Goal: Information Seeking & Learning: Compare options

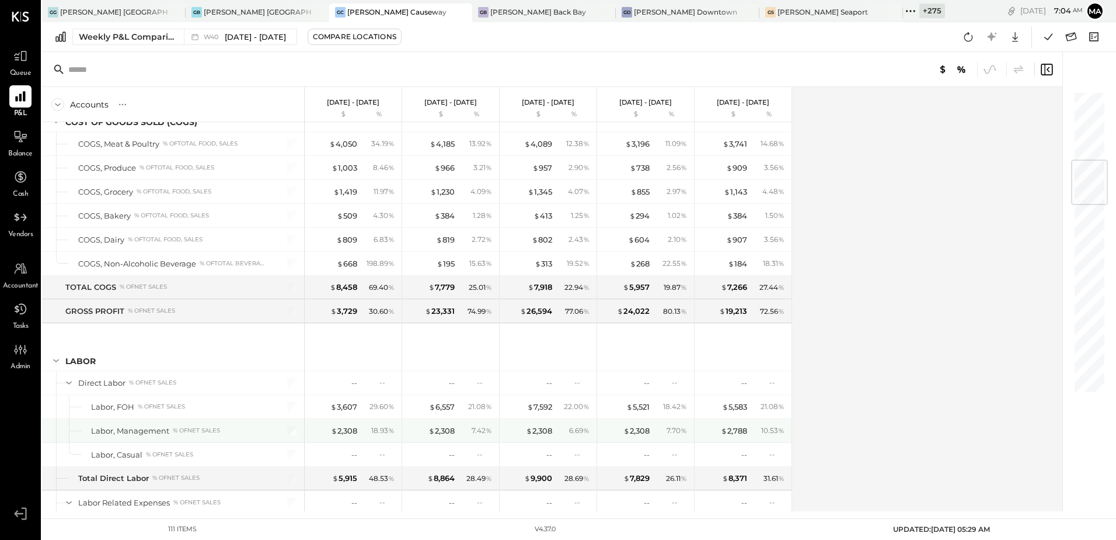
scroll to position [584, 0]
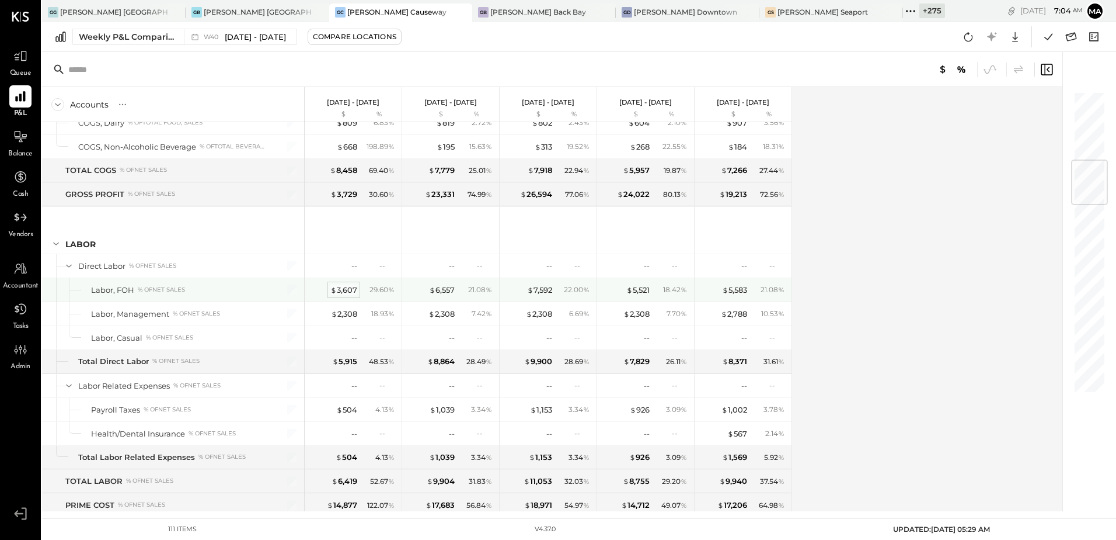
click at [349, 290] on div "$ 3,607" at bounding box center [344, 289] width 27 height 11
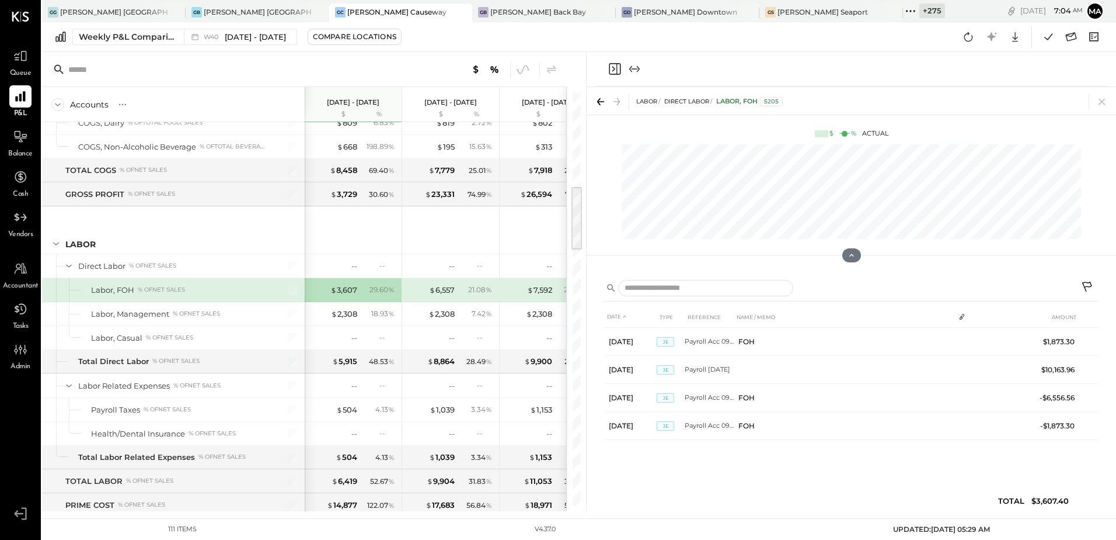
click at [610, 70] on icon "Close panel" at bounding box center [615, 69] width 12 height 12
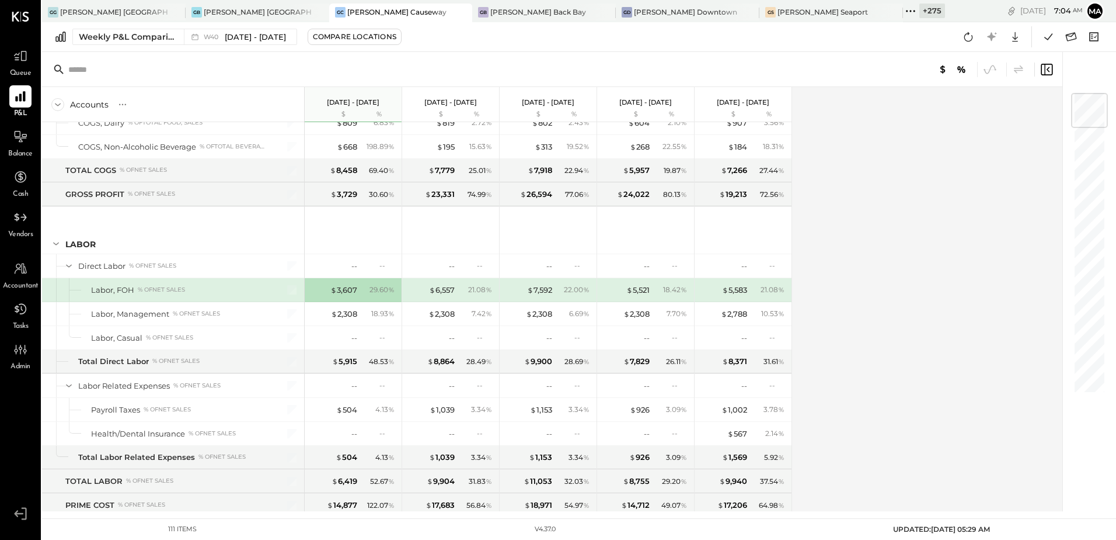
click at [924, 315] on div "Accounts S % GL [DATE] - [DATE] $ % [DATE] - [DATE] $ % [DATE] - [DATE] $ % [DA…" at bounding box center [553, 299] width 1022 height 424
click at [886, 251] on div "Accounts S % GL [DATE] - [DATE] $ % [DATE] - [DATE] $ % [DATE] - [DATE] $ % [DA…" at bounding box center [553, 299] width 1022 height 424
click at [102, 11] on div "[PERSON_NAME] [GEOGRAPHIC_DATA]" at bounding box center [114, 12] width 108 height 10
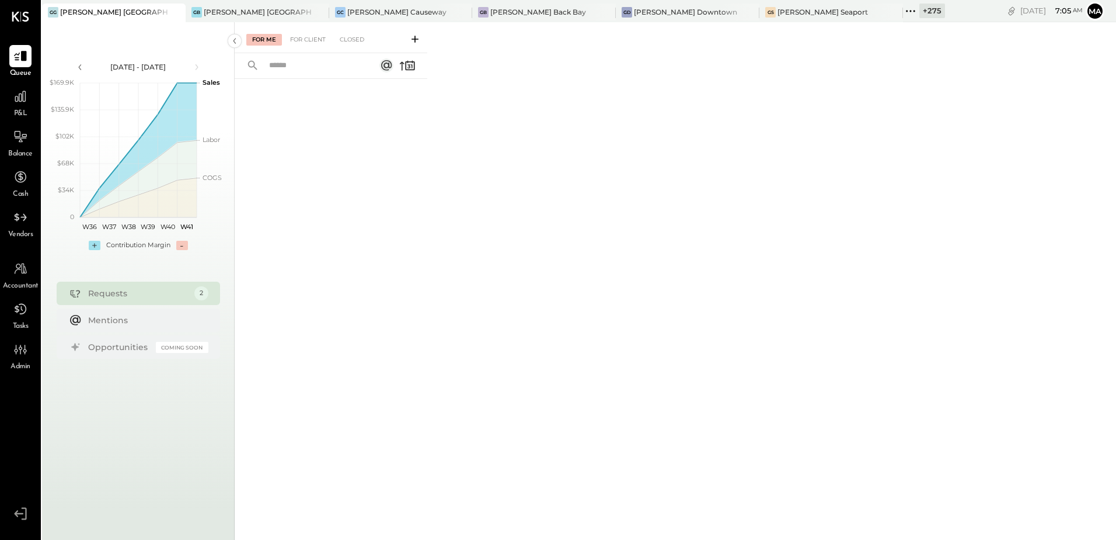
click at [27, 110] on span "P&L" at bounding box center [20, 114] width 13 height 11
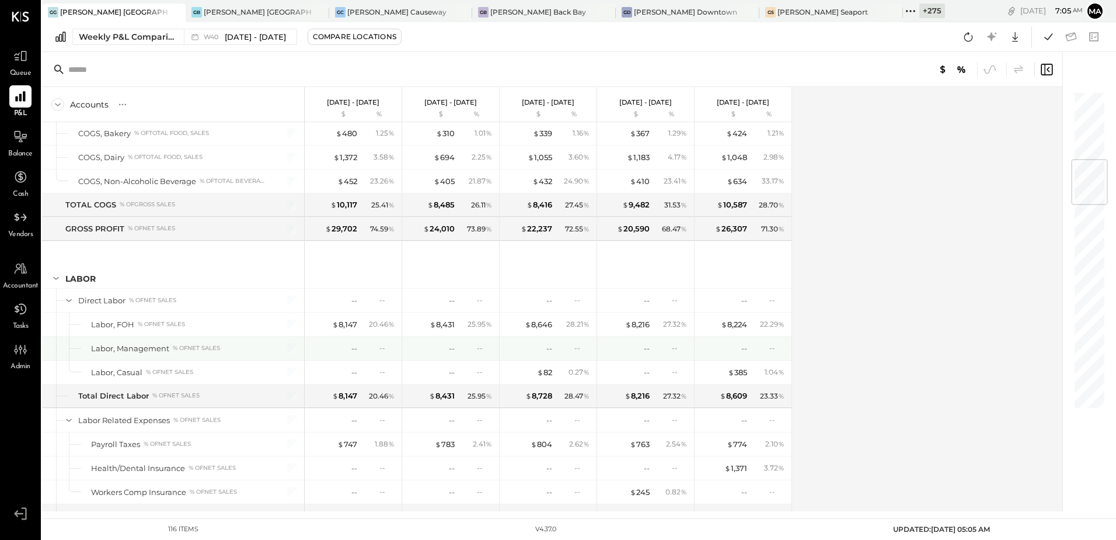
scroll to position [584, 0]
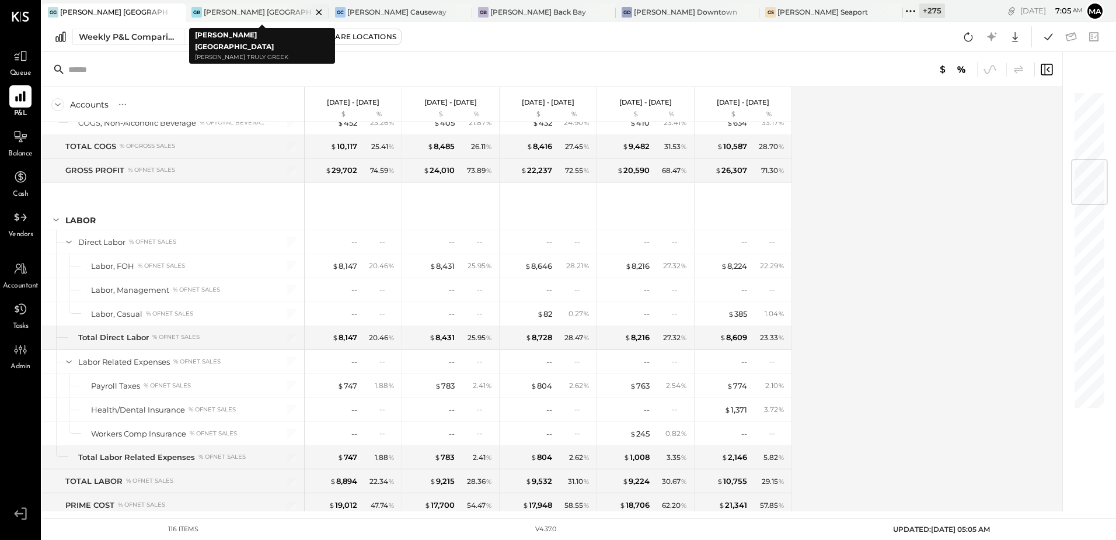
click at [218, 13] on div "[PERSON_NAME] [GEOGRAPHIC_DATA]" at bounding box center [258, 12] width 108 height 10
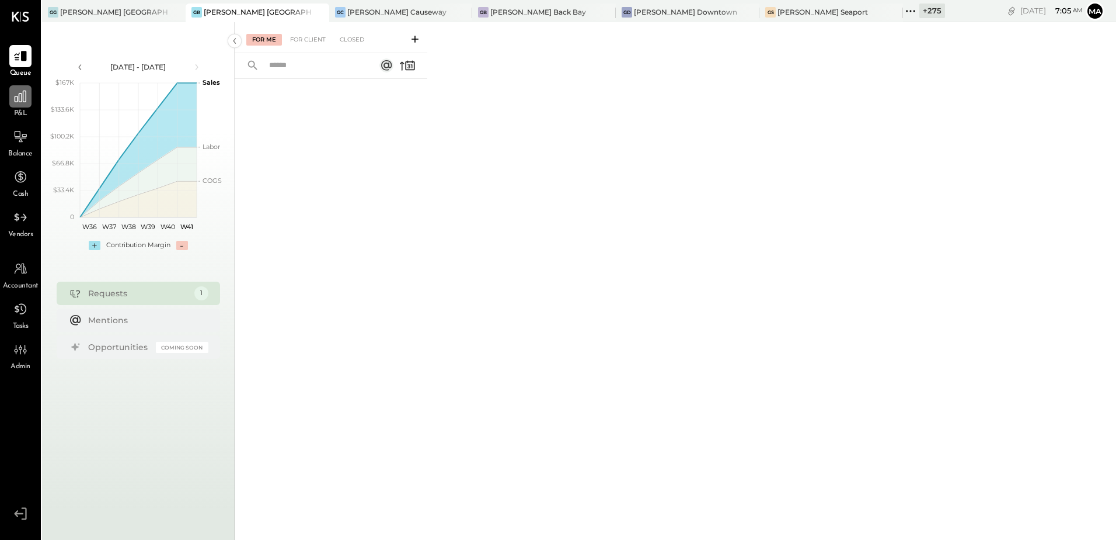
click at [23, 107] on div at bounding box center [20, 96] width 22 height 22
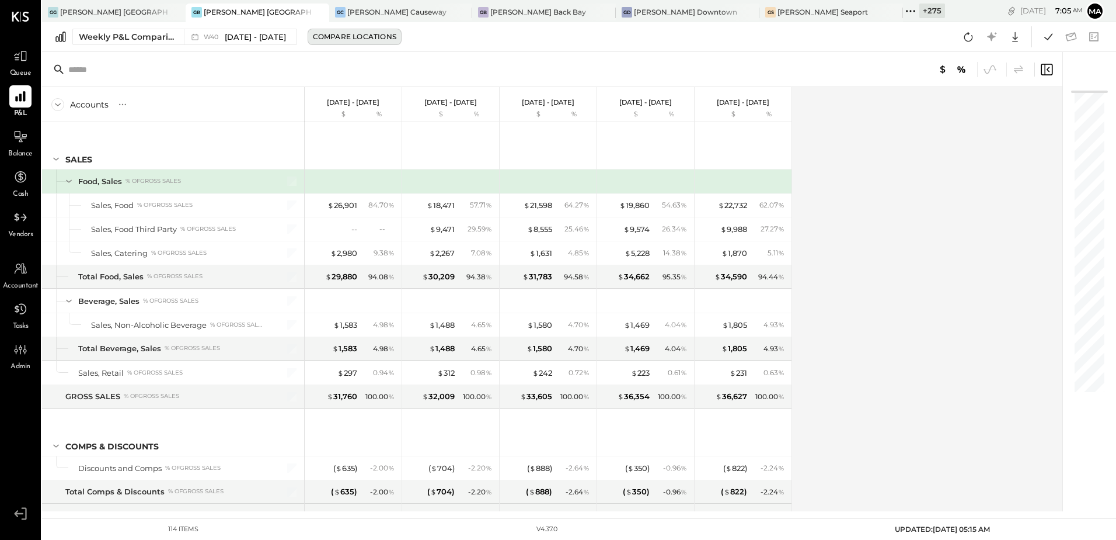
click at [373, 36] on div "Compare Locations" at bounding box center [355, 37] width 84 height 10
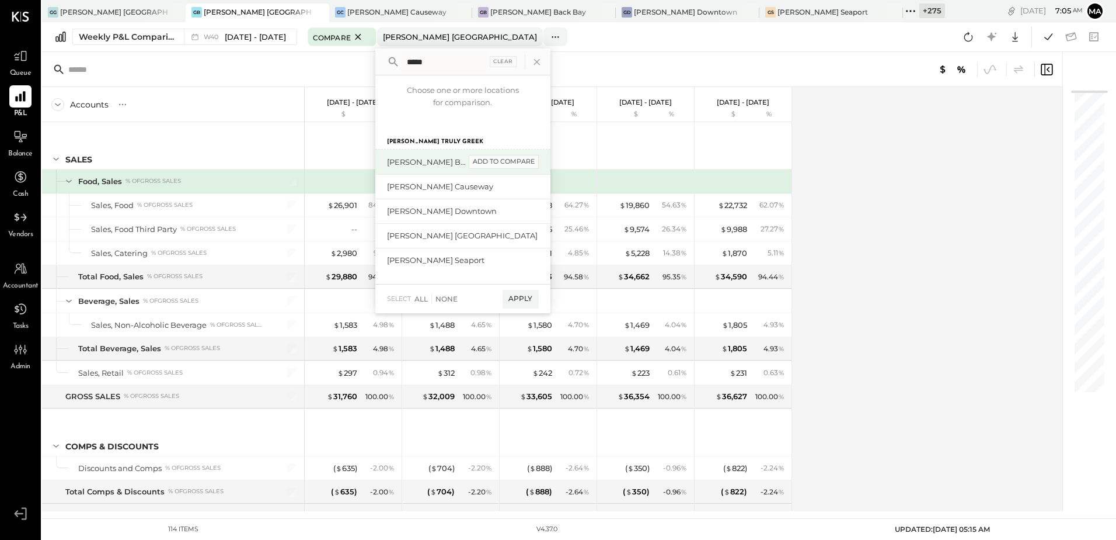
type input "*****"
click at [500, 162] on div "add to compare" at bounding box center [504, 162] width 70 height 14
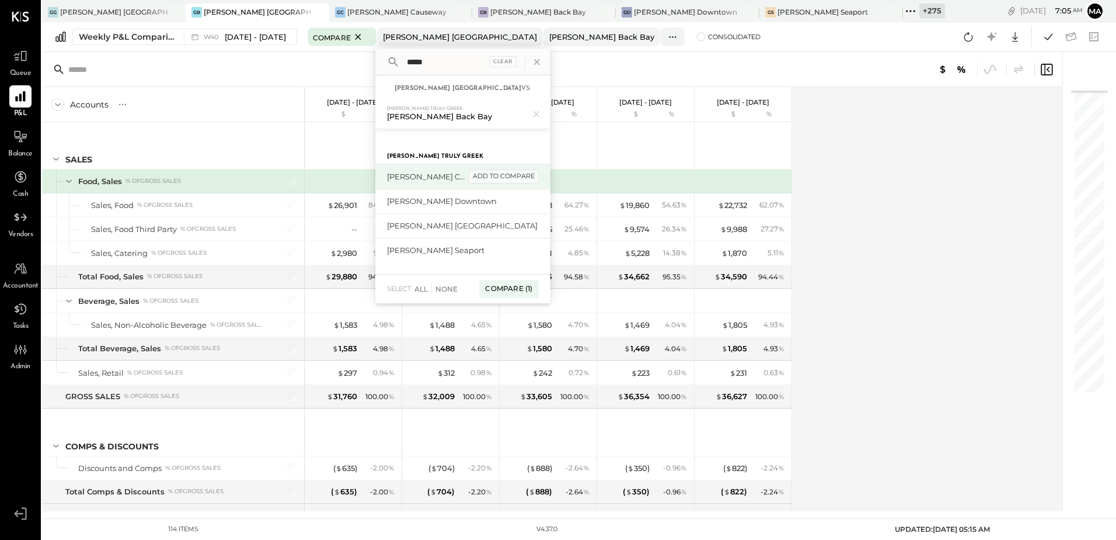
click at [520, 174] on div "add to compare" at bounding box center [504, 176] width 70 height 14
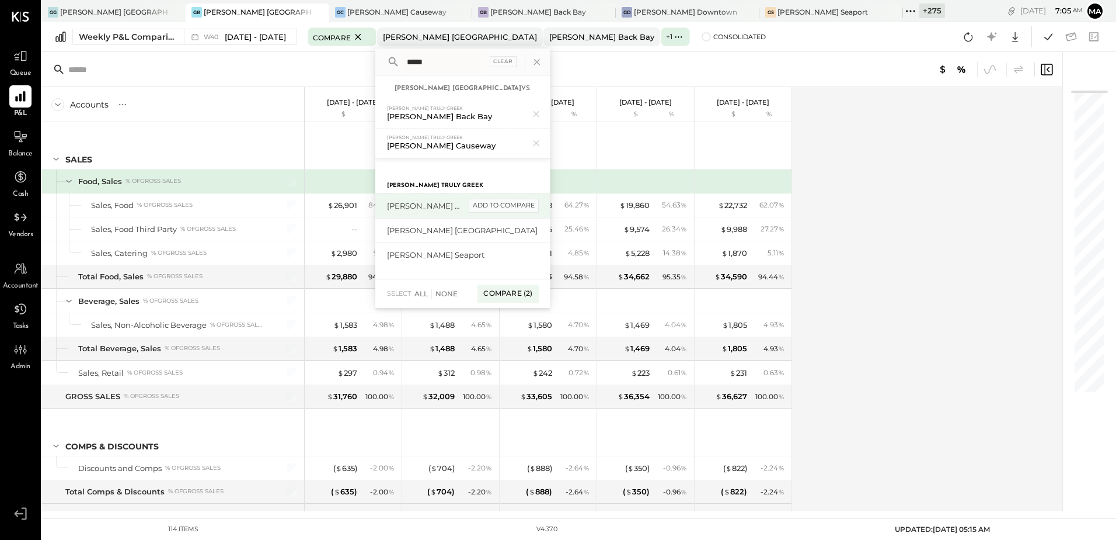
click at [525, 200] on div "add to compare" at bounding box center [504, 206] width 70 height 14
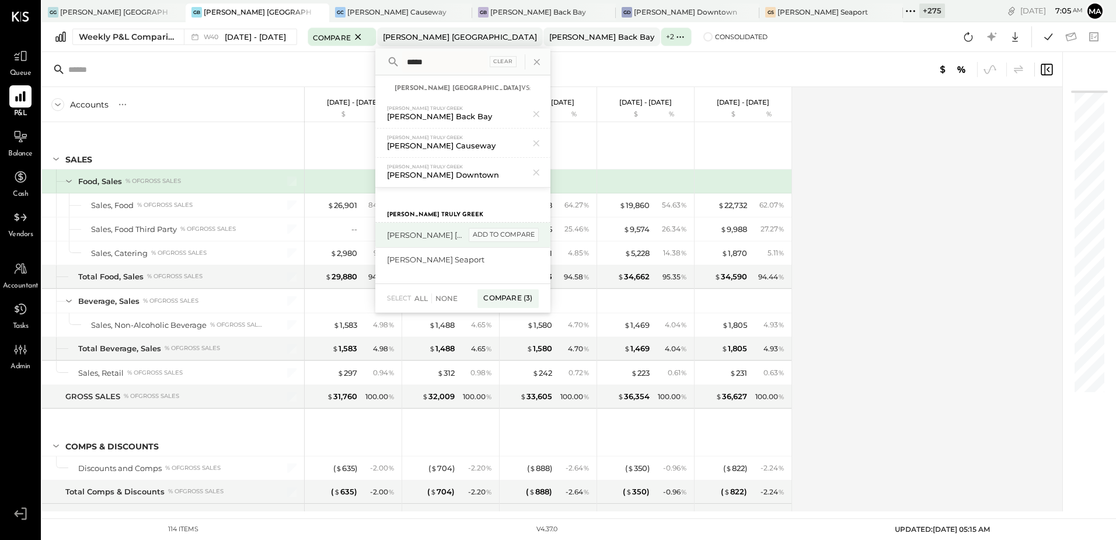
click at [526, 231] on div "add to compare" at bounding box center [504, 235] width 70 height 14
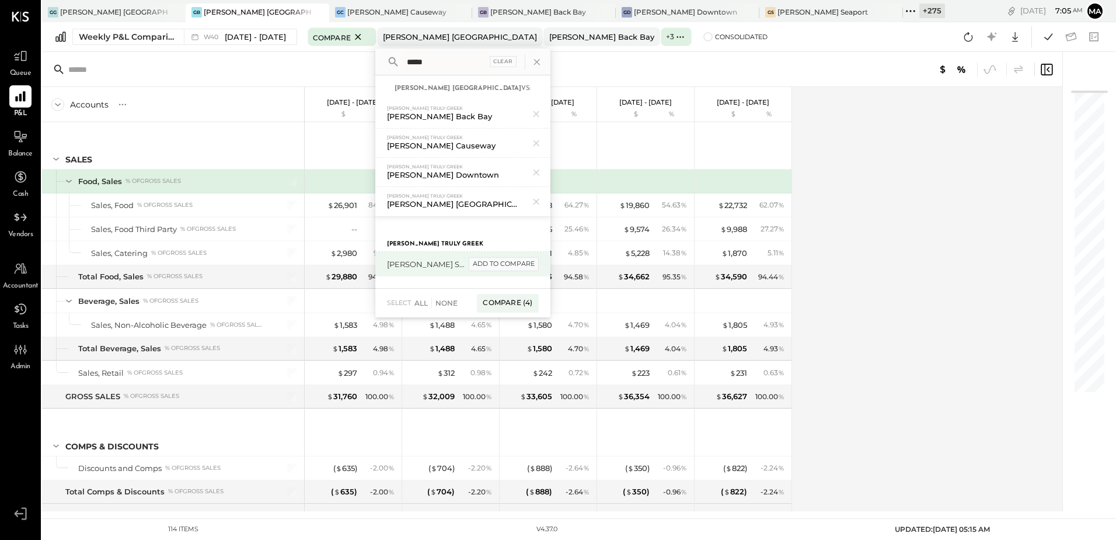
click at [527, 263] on div "add to compare" at bounding box center [504, 264] width 70 height 14
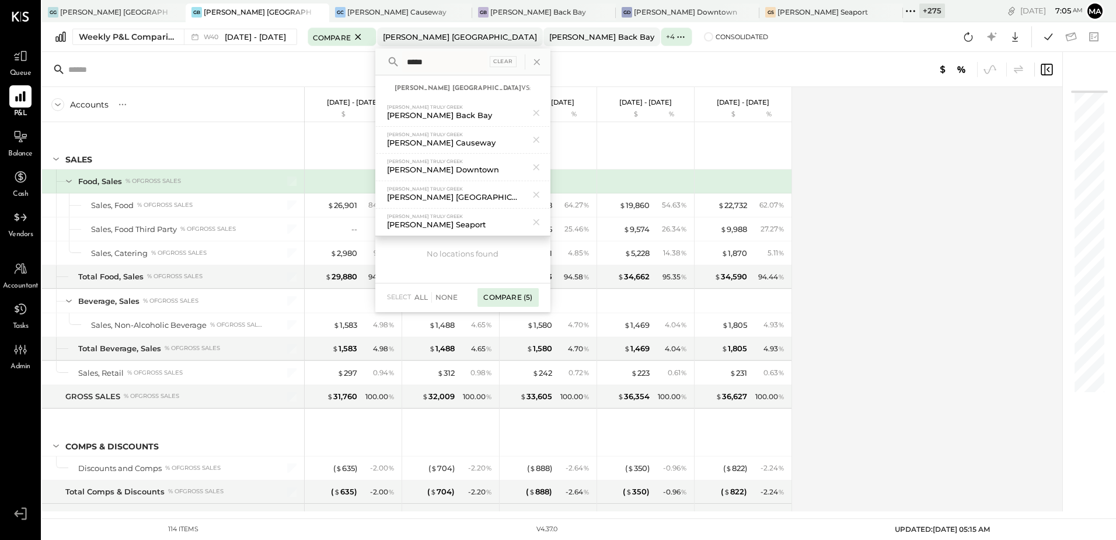
click at [534, 297] on div "Compare (5)" at bounding box center [508, 297] width 61 height 19
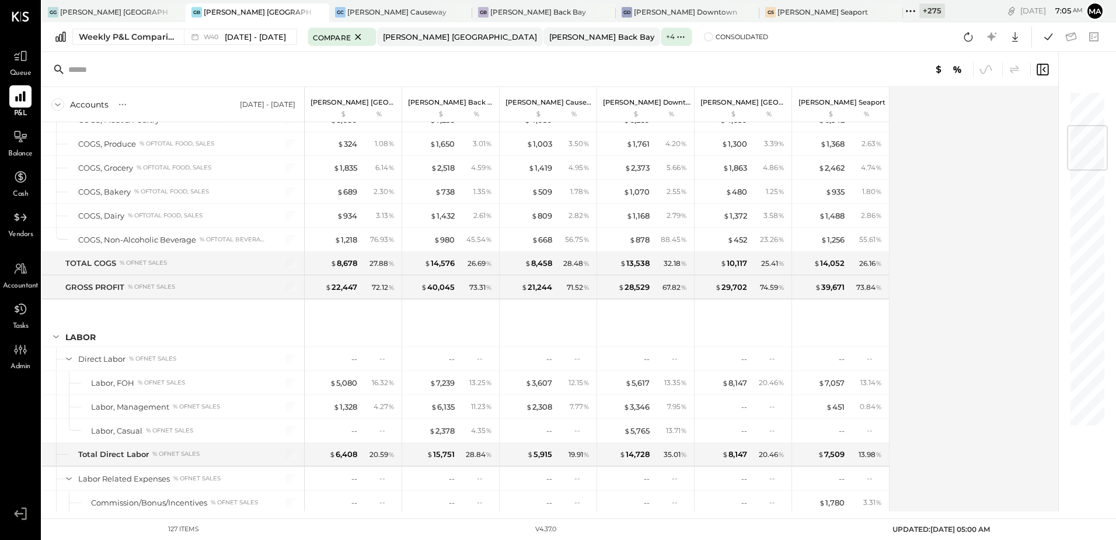
scroll to position [292, 0]
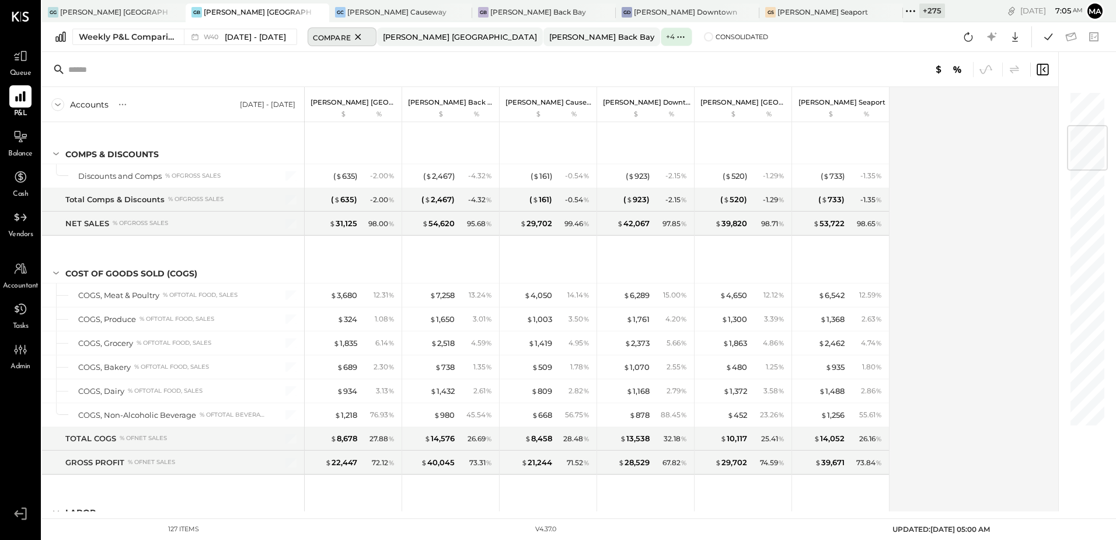
click at [366, 34] on icon at bounding box center [358, 37] width 15 height 14
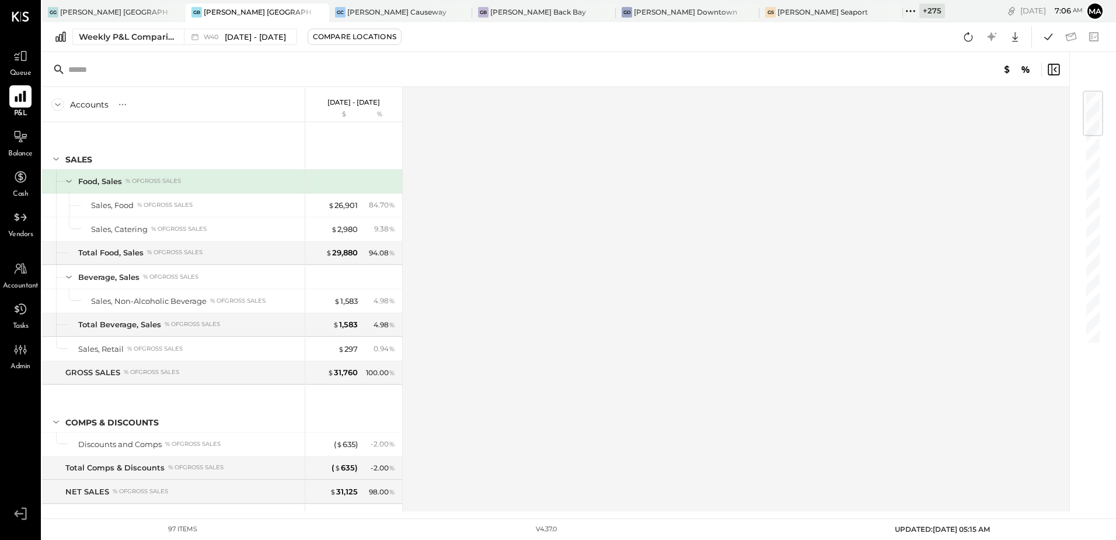
click at [24, 99] on icon at bounding box center [20, 96] width 11 height 11
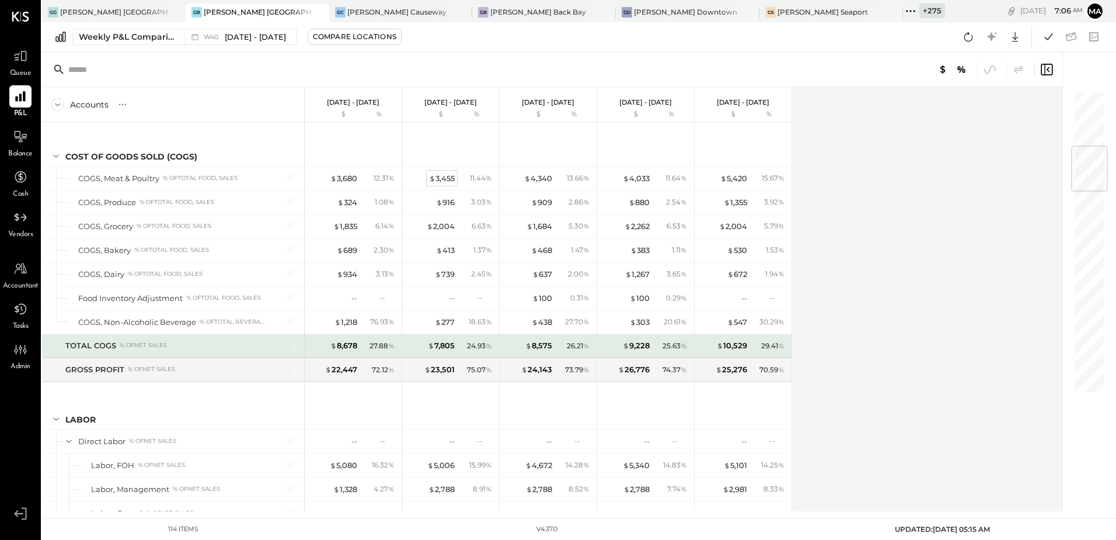
scroll to position [584, 0]
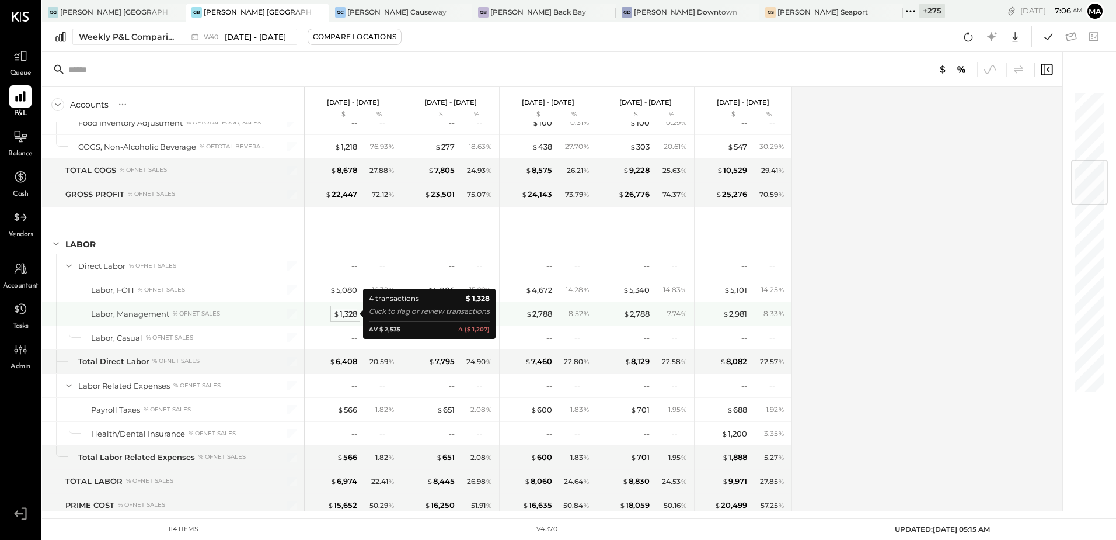
click at [347, 312] on div "$ 1,328" at bounding box center [345, 313] width 24 height 11
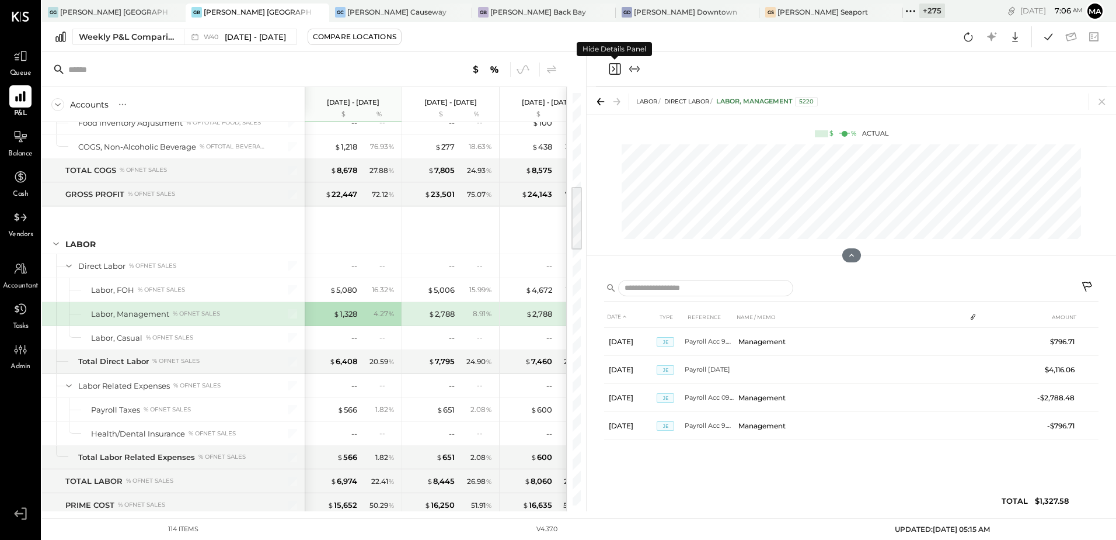
click at [617, 64] on icon "Close panel" at bounding box center [615, 69] width 12 height 12
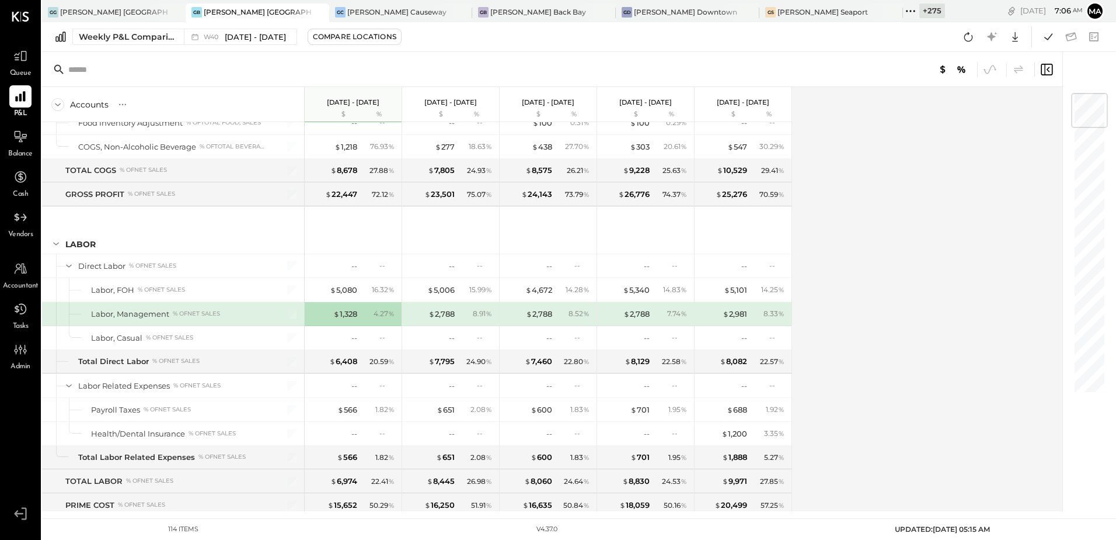
click at [928, 291] on div "Accounts S % GL [DATE] - [DATE] $ % [DATE] - [DATE] $ % [DATE] - [DATE] $ % [DA…" at bounding box center [553, 299] width 1022 height 424
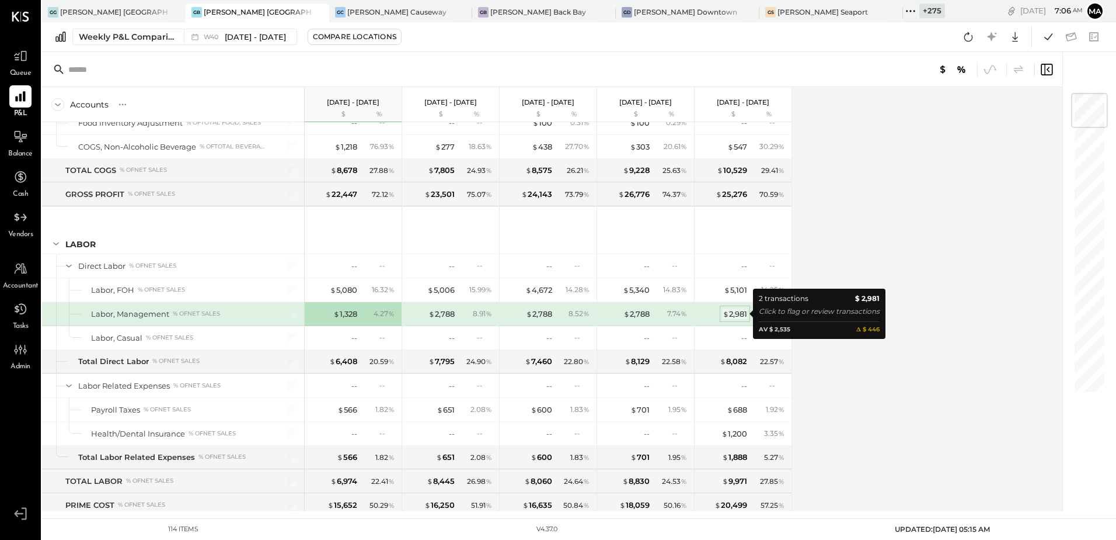
click at [738, 316] on div "$ 2,981" at bounding box center [735, 313] width 25 height 11
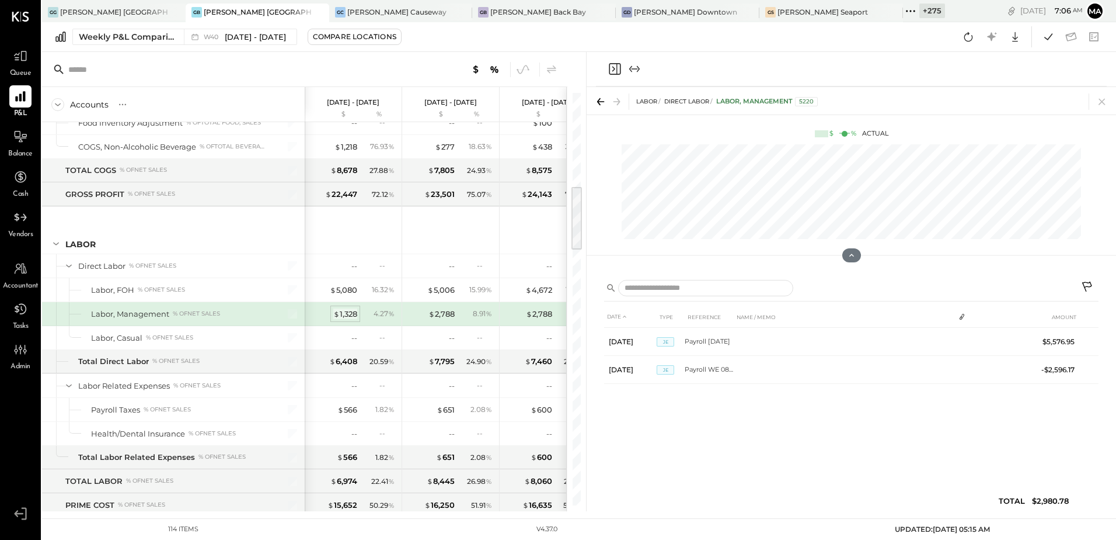
drag, startPoint x: 349, startPoint y: 320, endPoint x: 353, endPoint y: 311, distance: 9.7
click at [352, 314] on div "$ 1,328 4.27 %" at bounding box center [355, 313] width 88 height 23
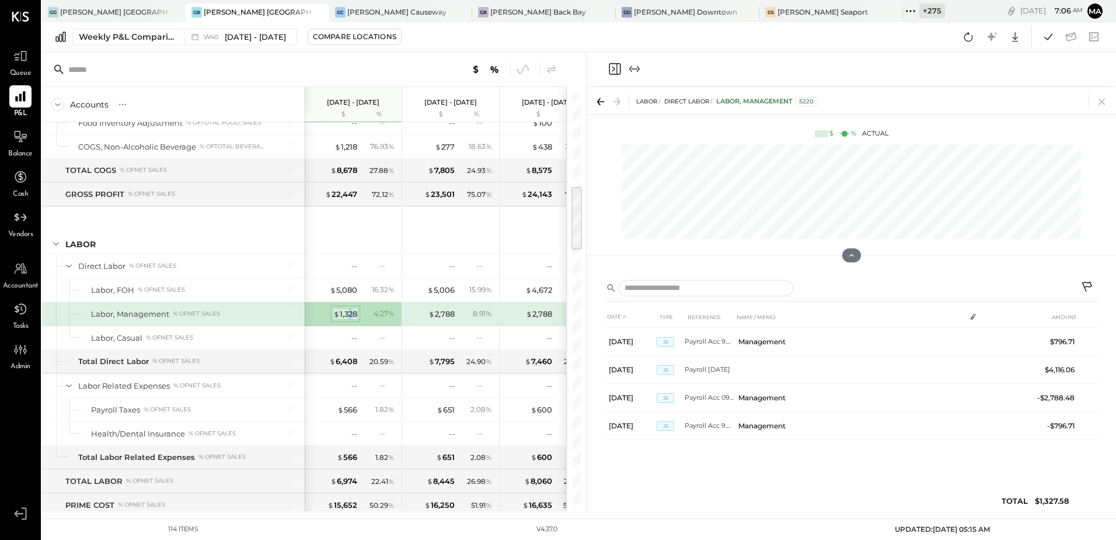
click at [353, 311] on div "$ 1,328" at bounding box center [345, 313] width 24 height 11
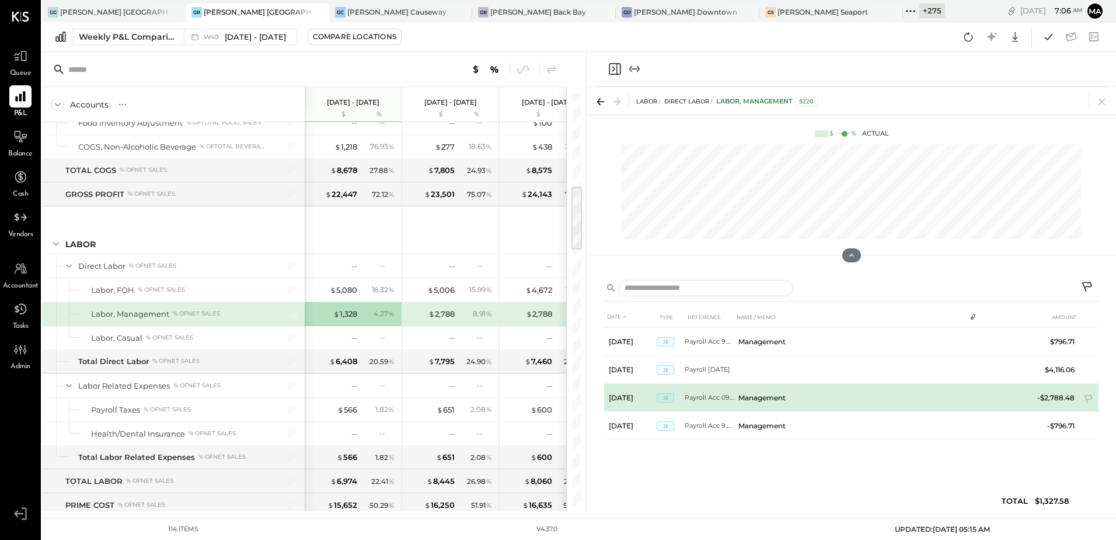
click at [1046, 400] on td "-$2,788.48" at bounding box center [1056, 398] width 47 height 28
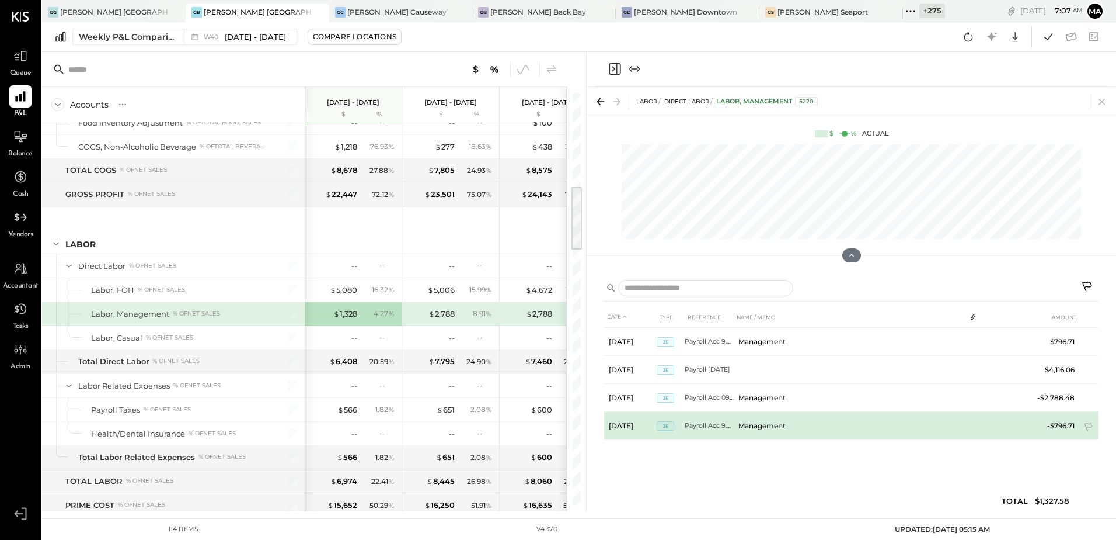
click at [1062, 426] on td "-$796.71" at bounding box center [1056, 426] width 47 height 28
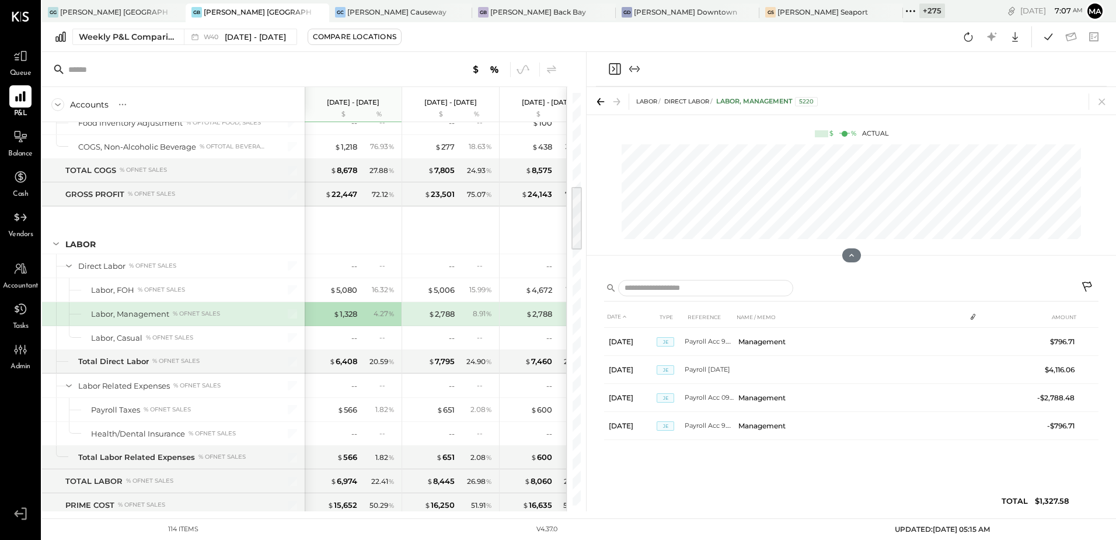
click at [426, 62] on div at bounding box center [460, 69] width 197 height 15
click at [613, 72] on icon "Close panel" at bounding box center [615, 69] width 14 height 14
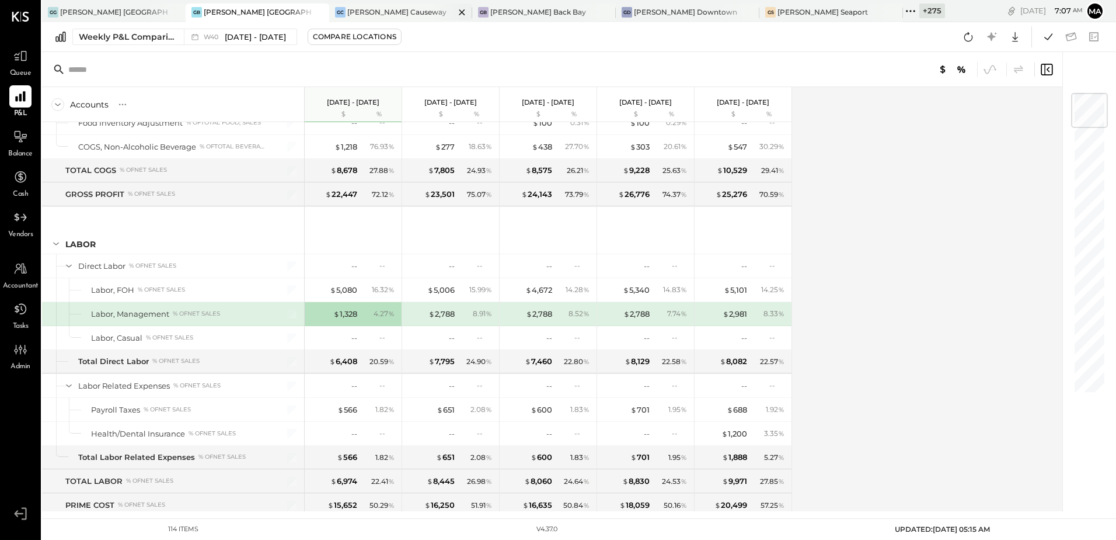
click at [366, 9] on div "[PERSON_NAME] Causeway" at bounding box center [392, 12] width 126 height 11
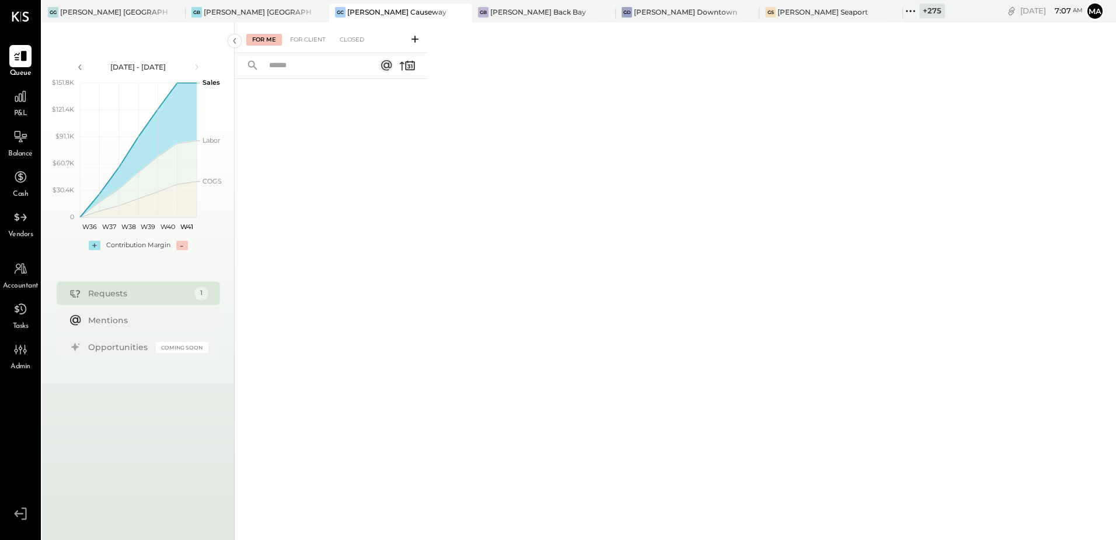
click at [29, 108] on div "P&L" at bounding box center [20, 102] width 22 height 34
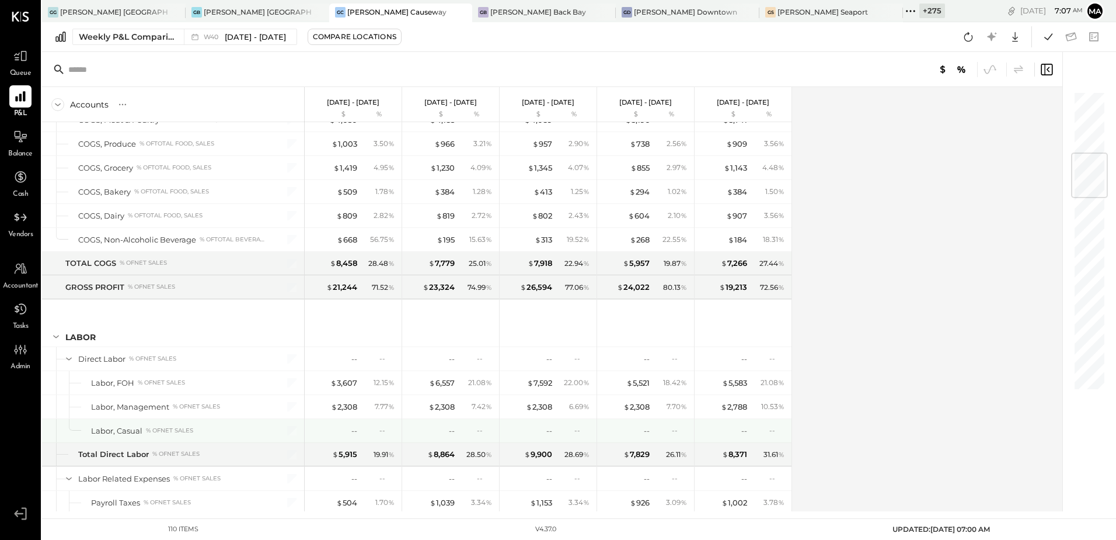
scroll to position [526, 0]
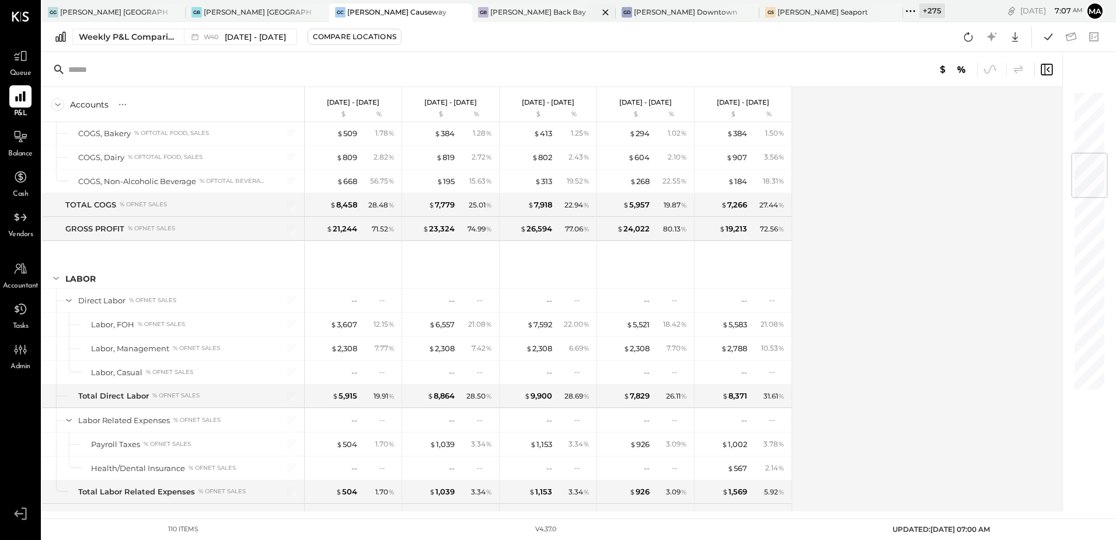
click at [491, 12] on div "[PERSON_NAME] Back Bay" at bounding box center [539, 12] width 96 height 10
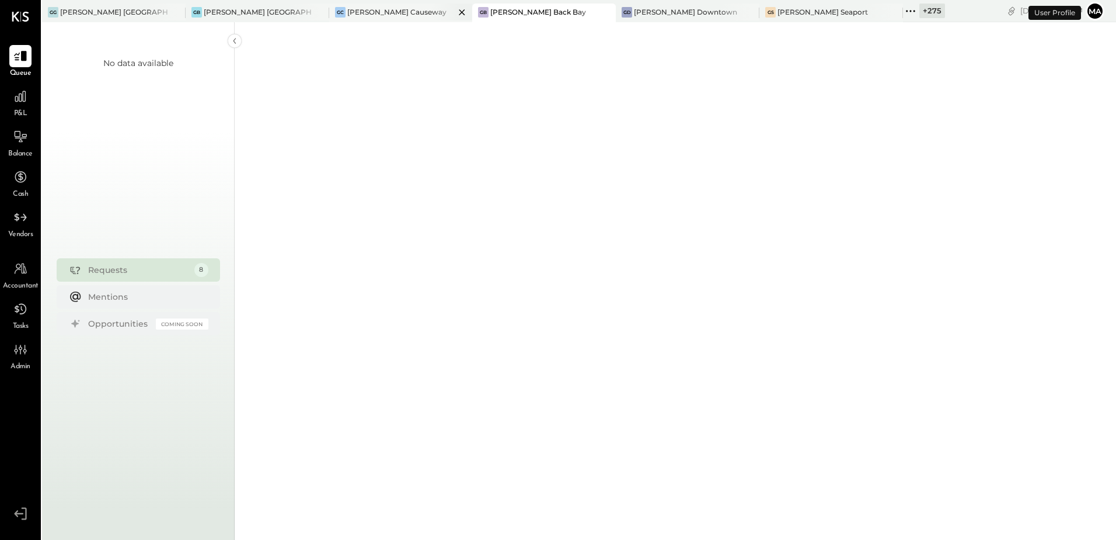
click at [354, 13] on div "[PERSON_NAME] Causeway" at bounding box center [396, 12] width 99 height 10
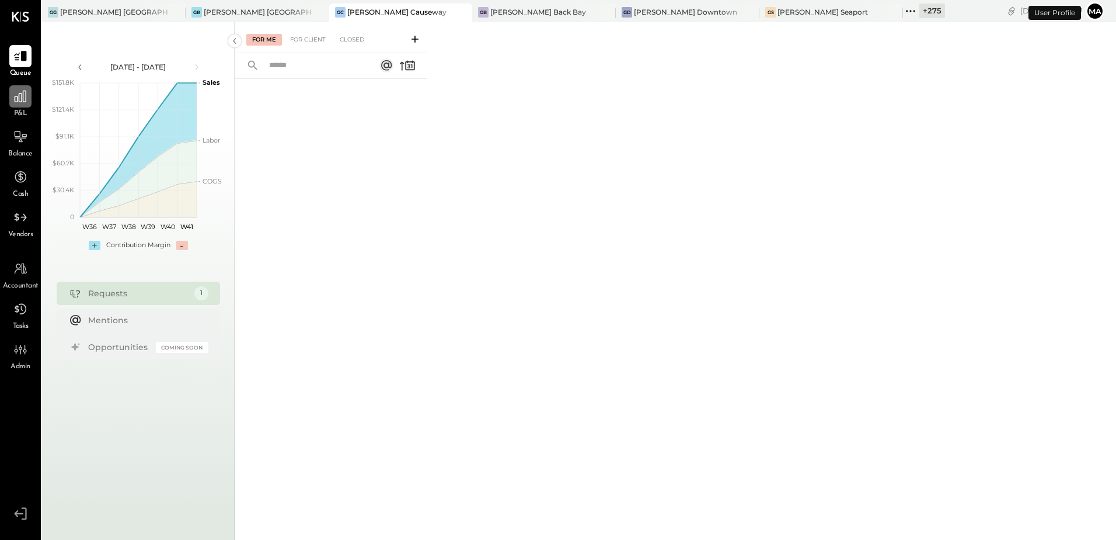
click at [23, 106] on div at bounding box center [20, 96] width 22 height 22
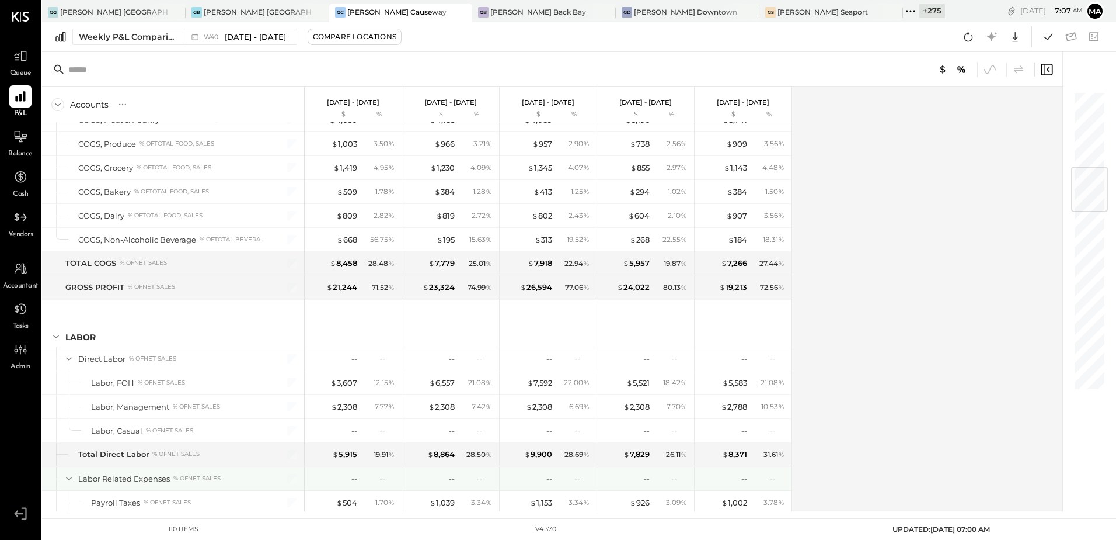
scroll to position [642, 0]
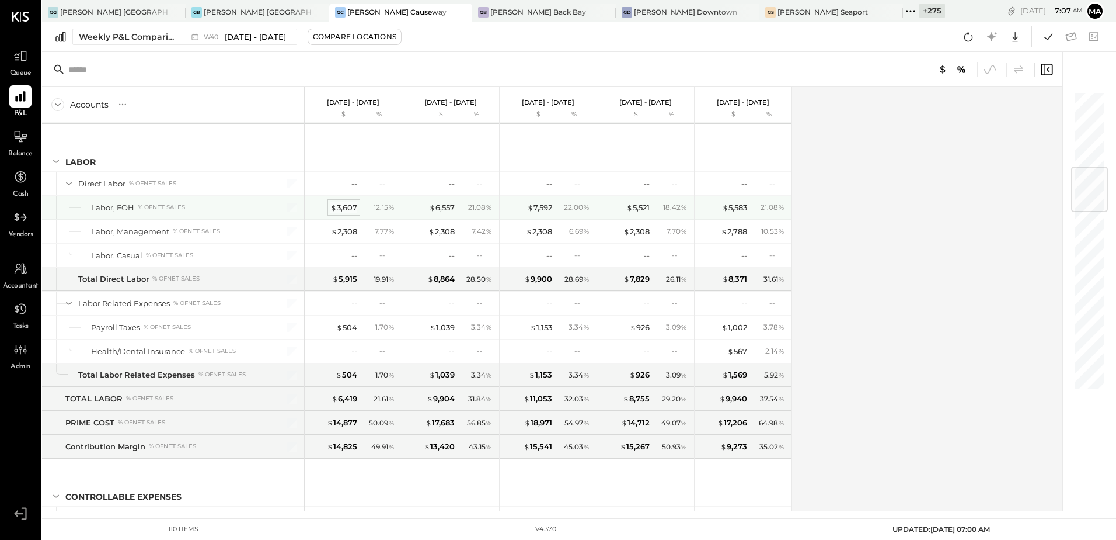
click at [347, 205] on div "$ 3,607" at bounding box center [344, 207] width 27 height 11
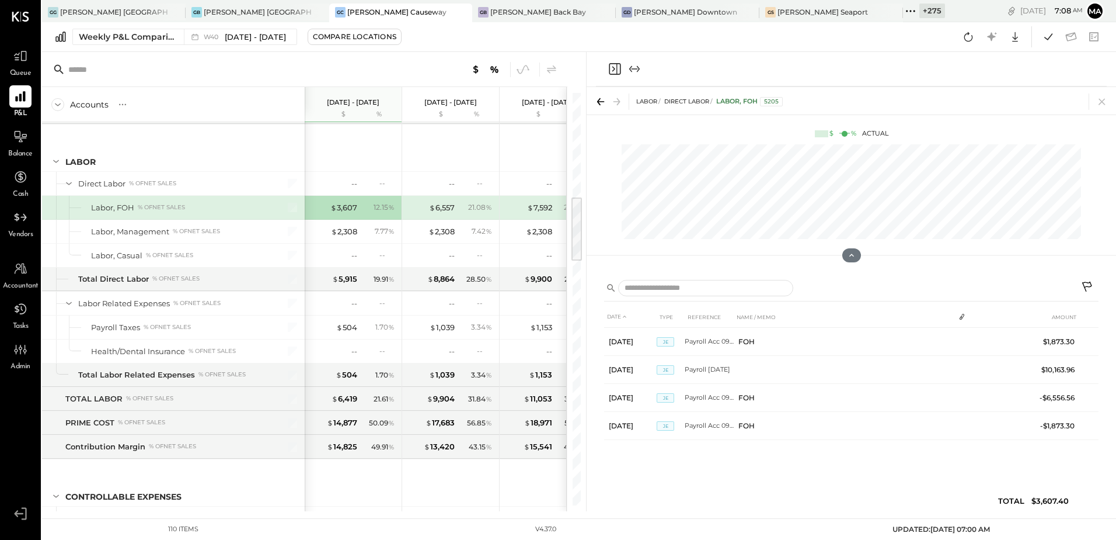
click at [617, 68] on icon "Close panel" at bounding box center [615, 69] width 14 height 14
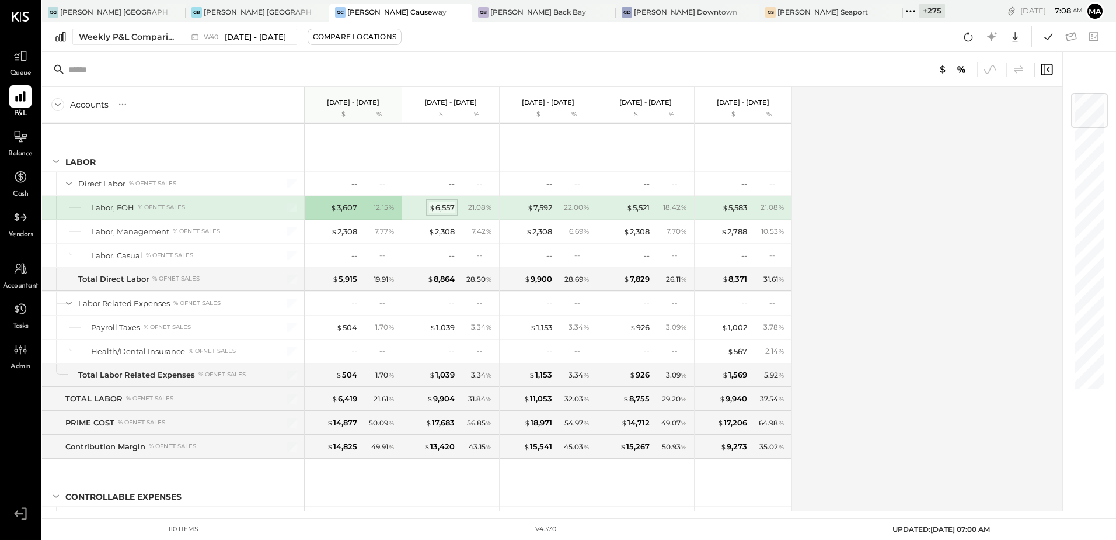
click at [447, 205] on div "$ 6,557" at bounding box center [442, 207] width 26 height 11
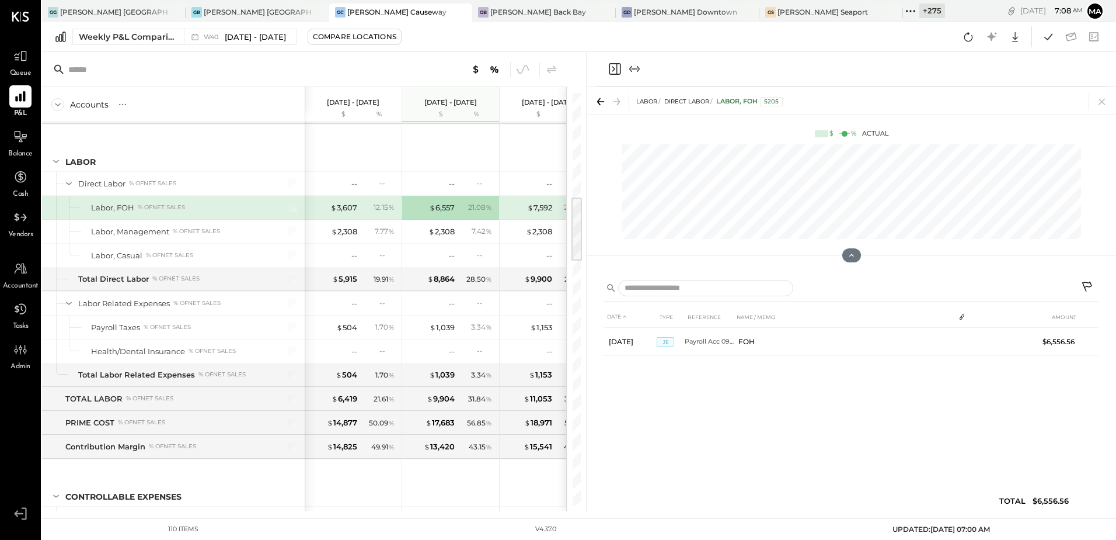
click at [620, 67] on icon "Close panel" at bounding box center [615, 69] width 14 height 14
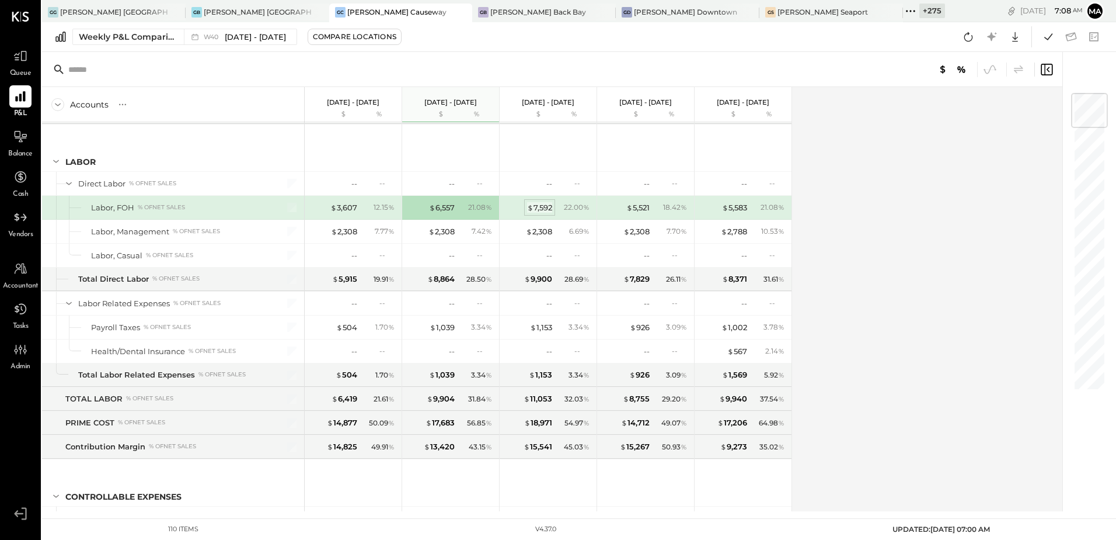
click at [545, 208] on div "$ 7,592" at bounding box center [539, 207] width 25 height 11
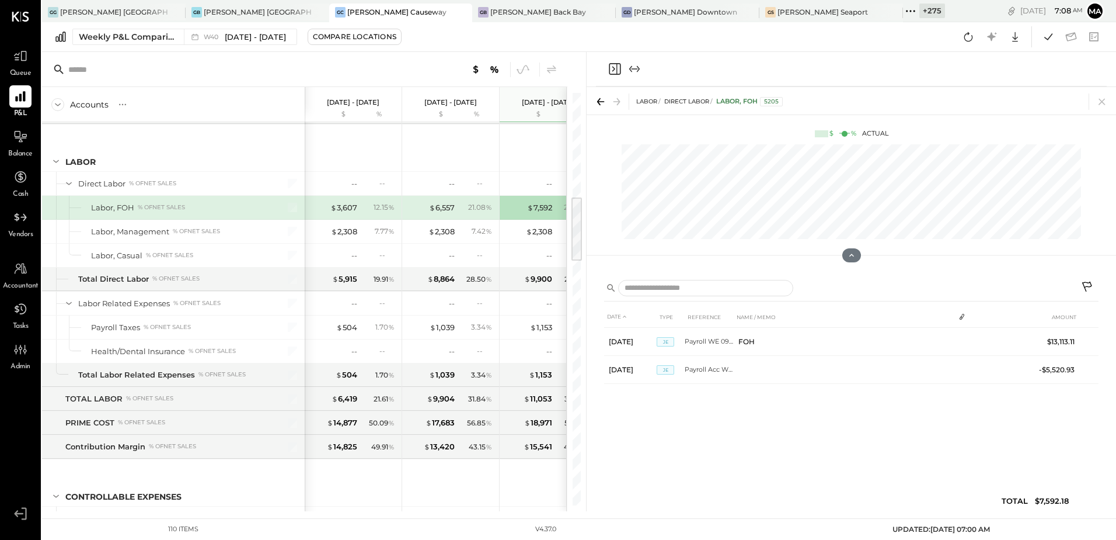
click at [618, 62] on icon "Close panel" at bounding box center [615, 69] width 14 height 14
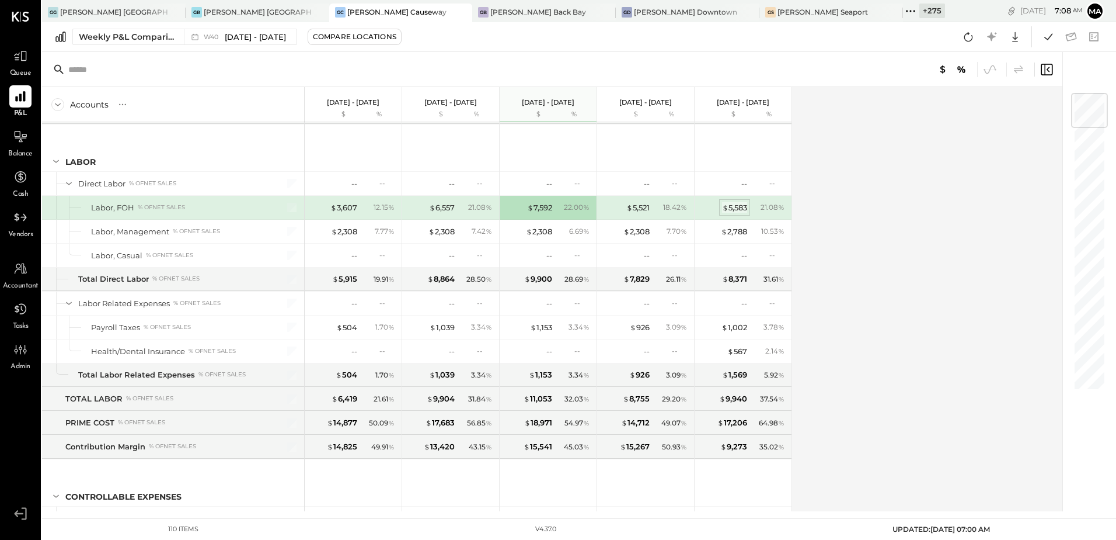
click at [735, 204] on div "$ 5,583" at bounding box center [734, 207] width 25 height 11
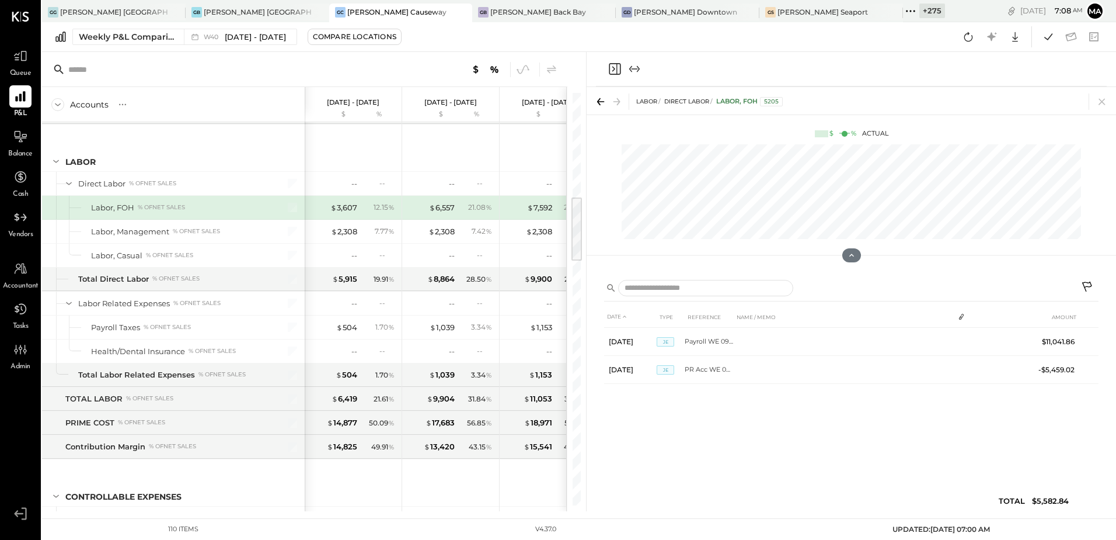
click at [614, 63] on icon "Close panel" at bounding box center [615, 69] width 14 height 14
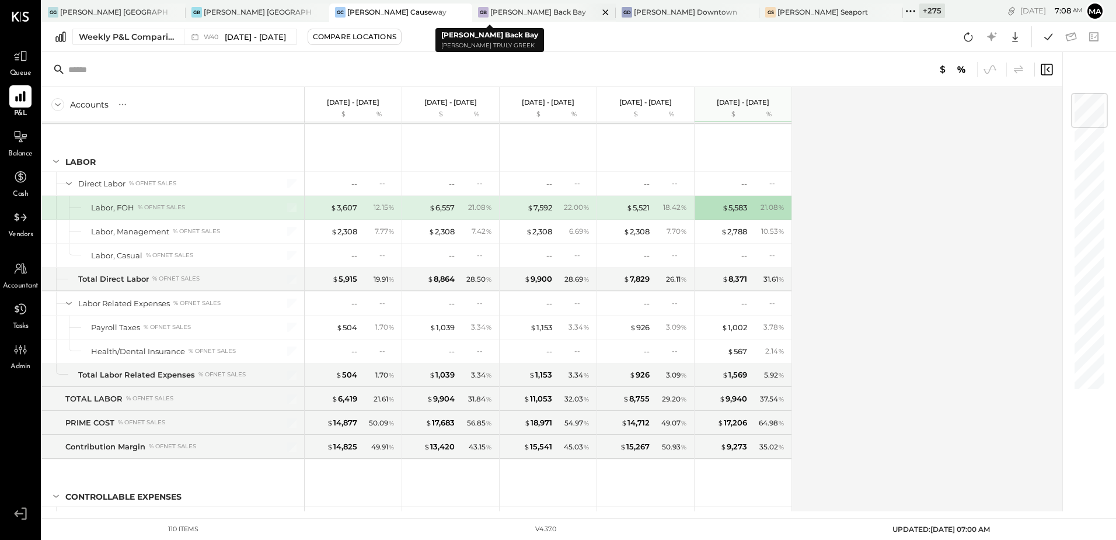
click at [491, 11] on div "[PERSON_NAME] Back Bay" at bounding box center [539, 12] width 96 height 10
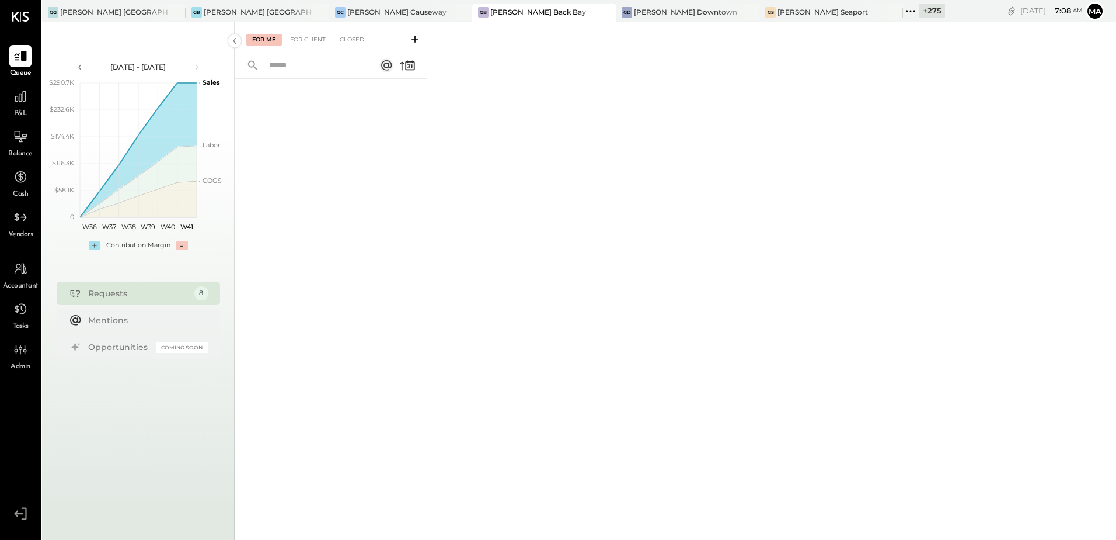
click at [25, 108] on div "P&L" at bounding box center [20, 102] width 22 height 34
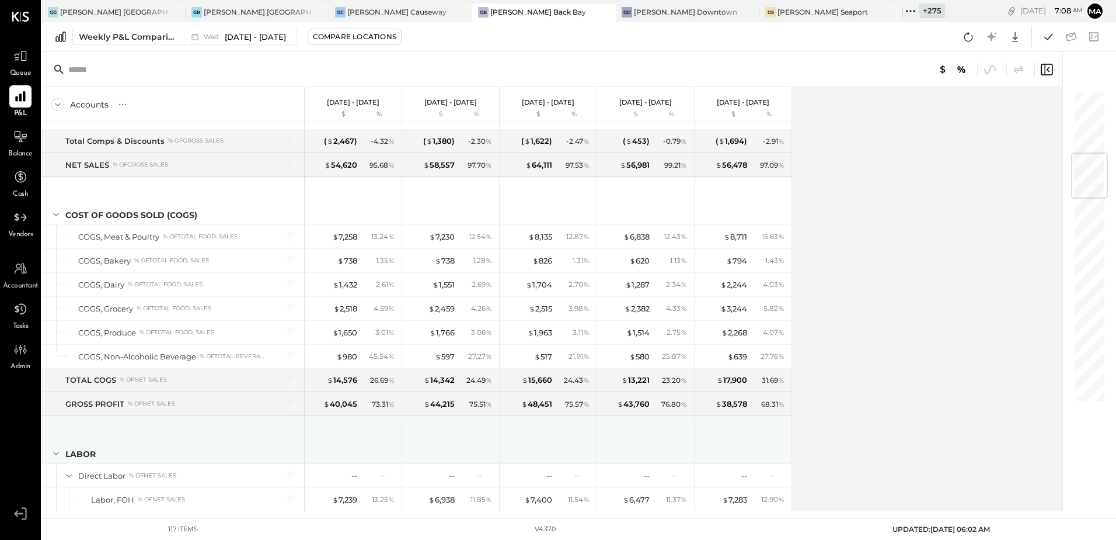
scroll to position [526, 0]
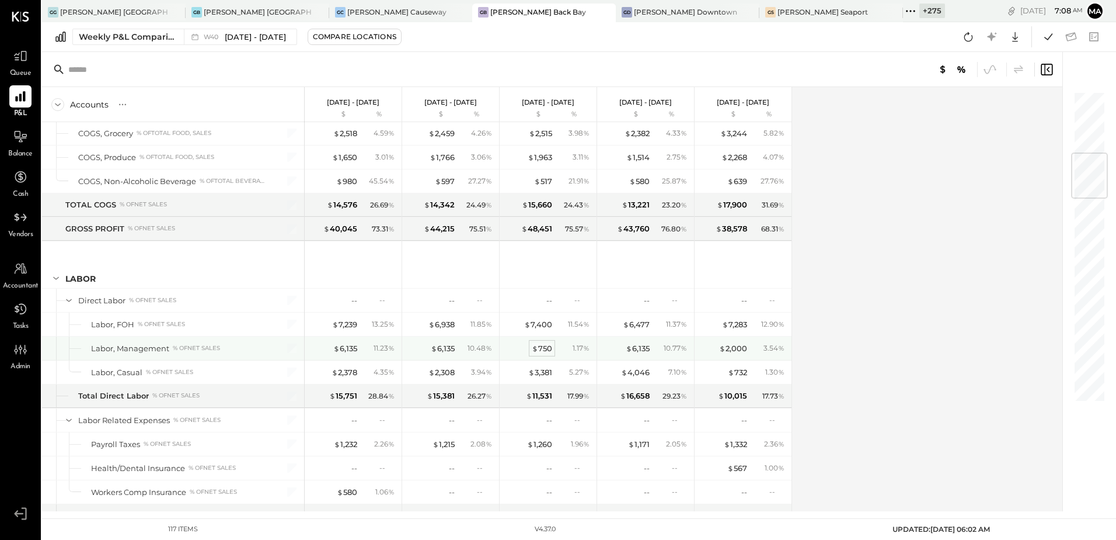
click at [547, 348] on div "$ 750" at bounding box center [542, 348] width 20 height 11
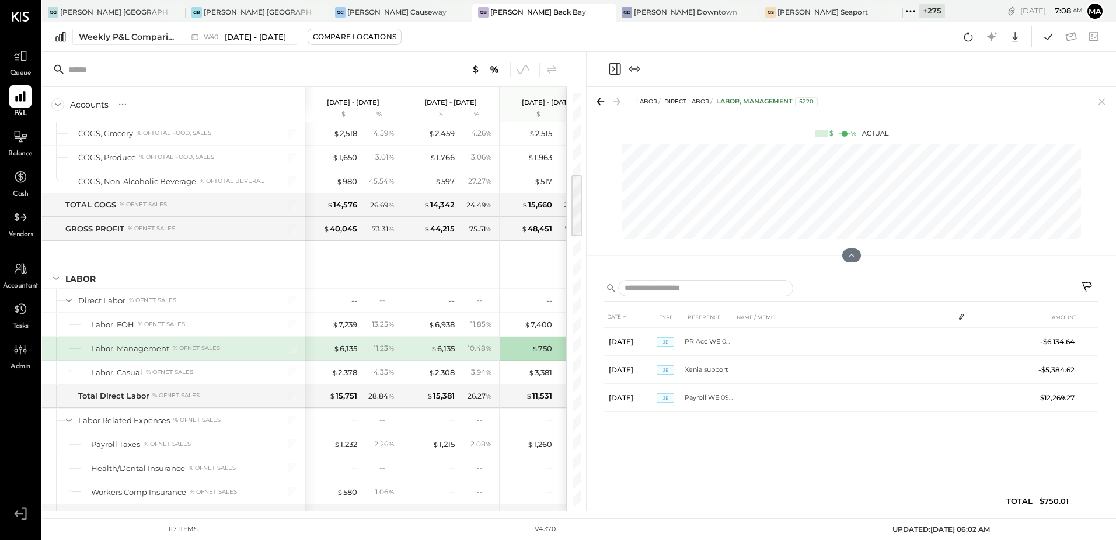
click at [613, 67] on icon "Close panel" at bounding box center [614, 69] width 3 height 5
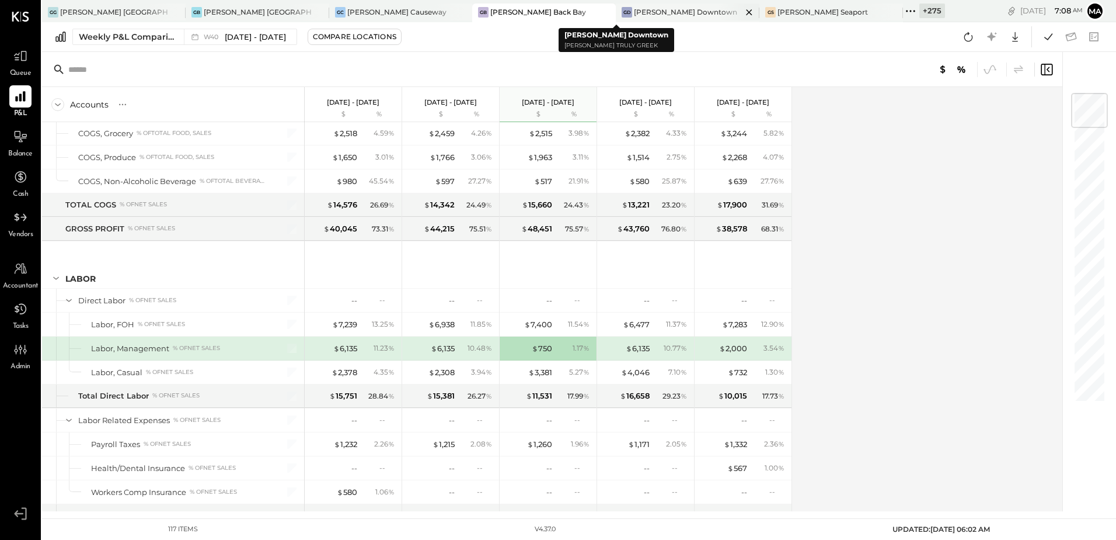
click at [634, 11] on div "[PERSON_NAME] Downtown" at bounding box center [685, 12] width 103 height 10
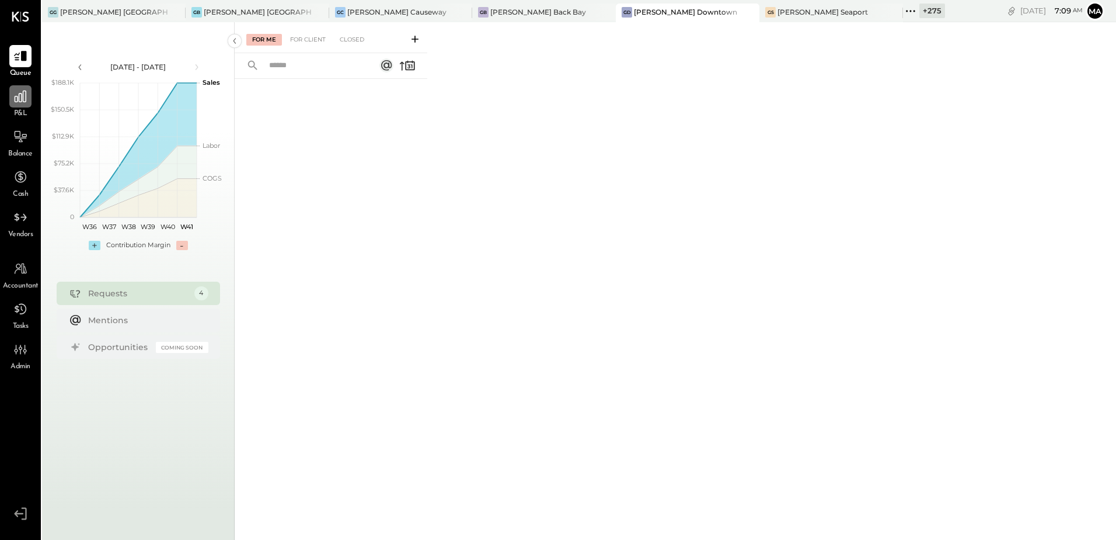
click at [24, 102] on icon at bounding box center [21, 97] width 12 height 12
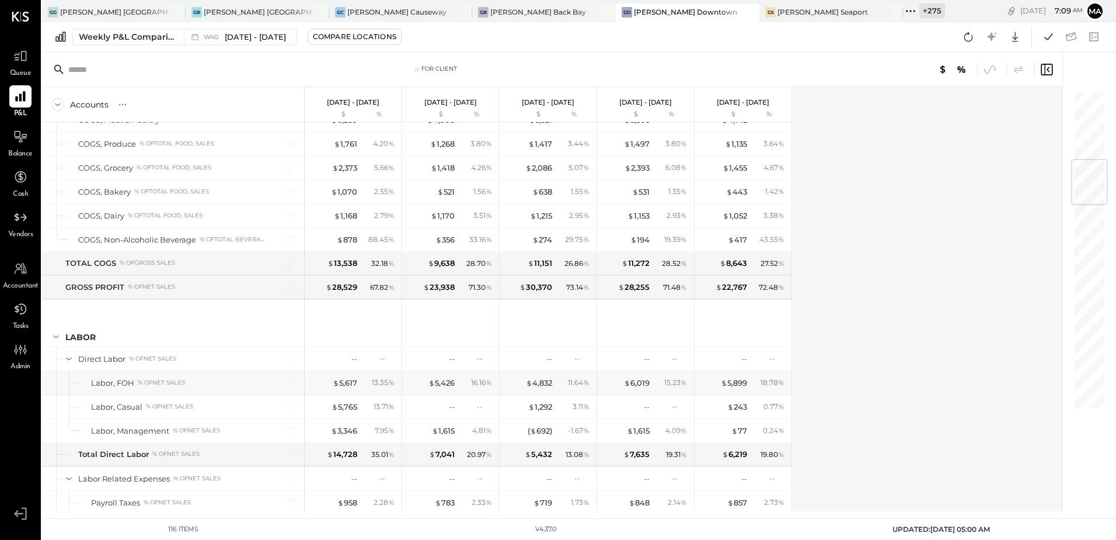
scroll to position [584, 0]
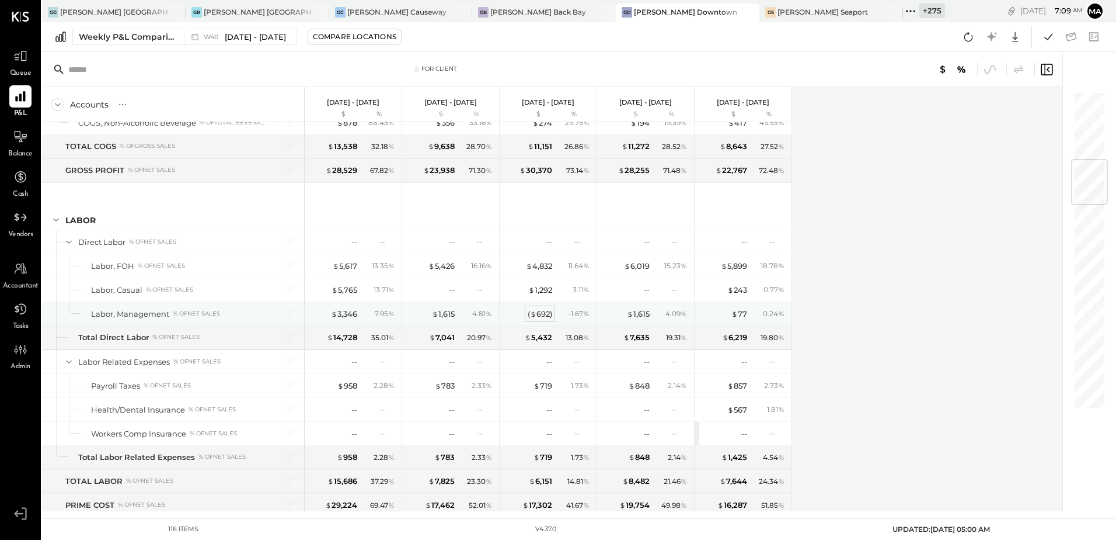
click at [541, 315] on div "( $ 692 )" at bounding box center [540, 313] width 25 height 11
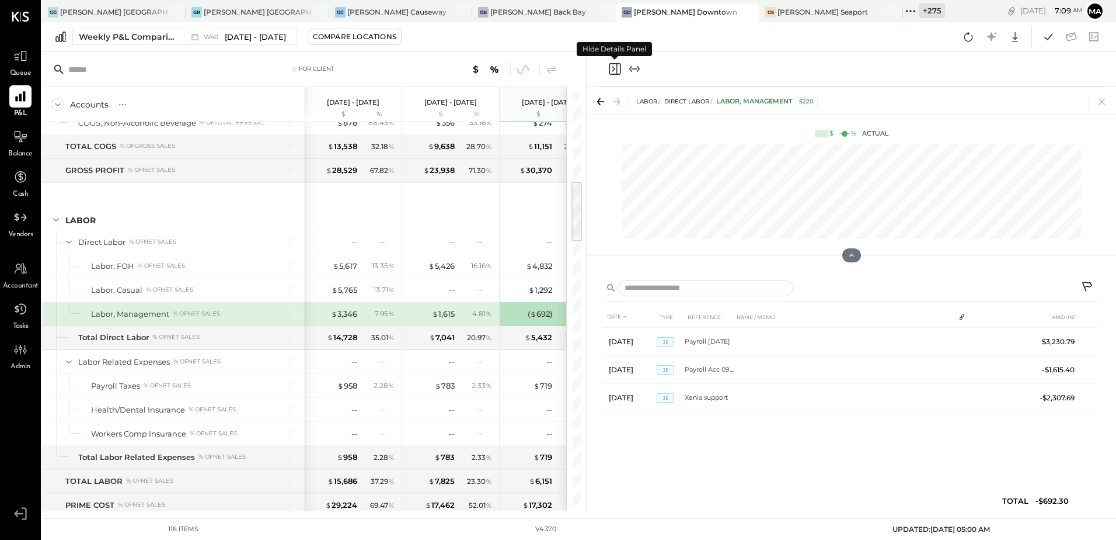
click at [613, 74] on icon "Close panel" at bounding box center [615, 69] width 14 height 14
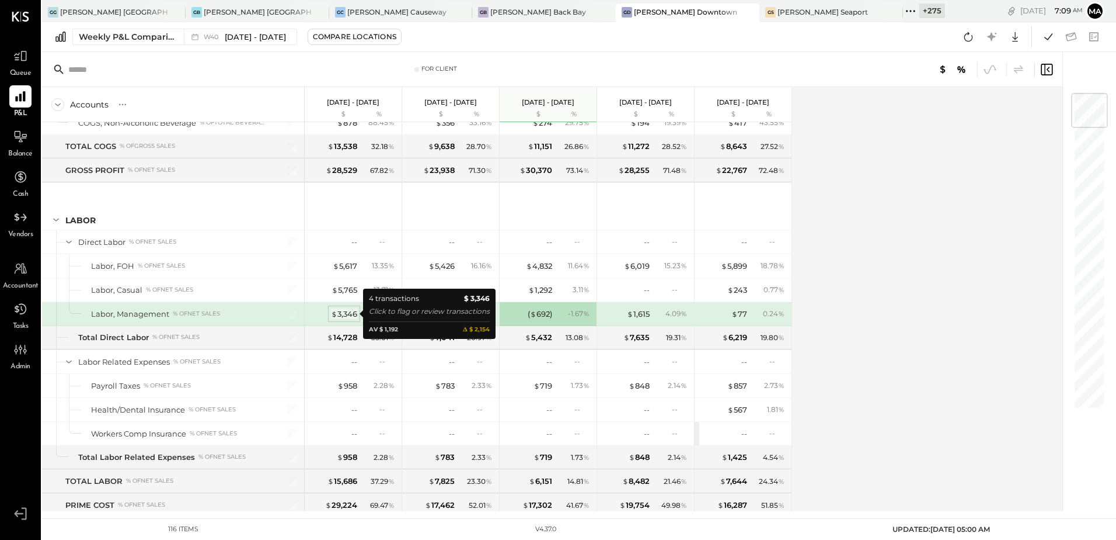
click at [347, 313] on div "$ 3,346" at bounding box center [344, 313] width 26 height 11
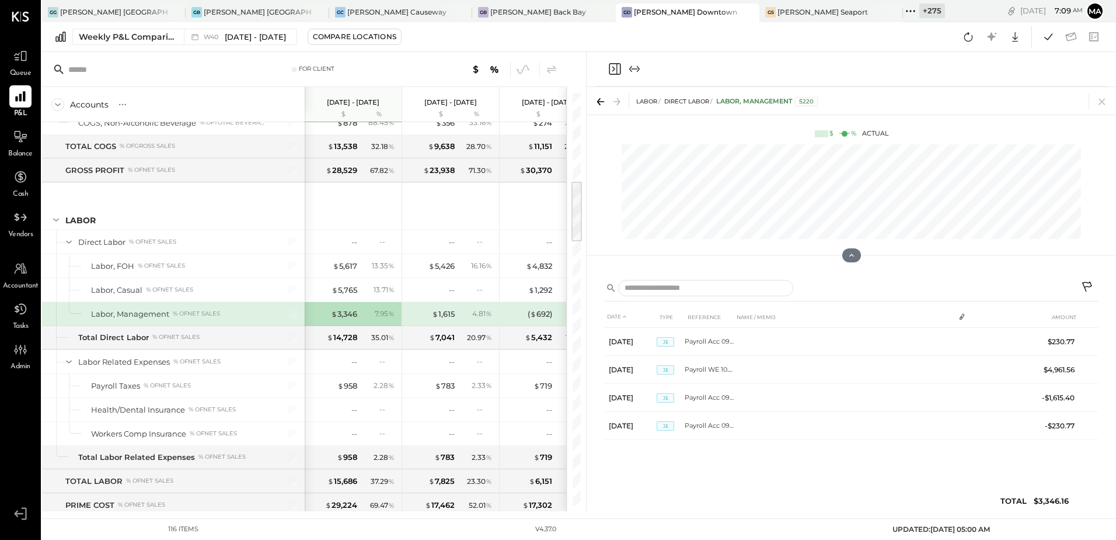
click at [620, 62] on icon "Close panel" at bounding box center [615, 69] width 14 height 14
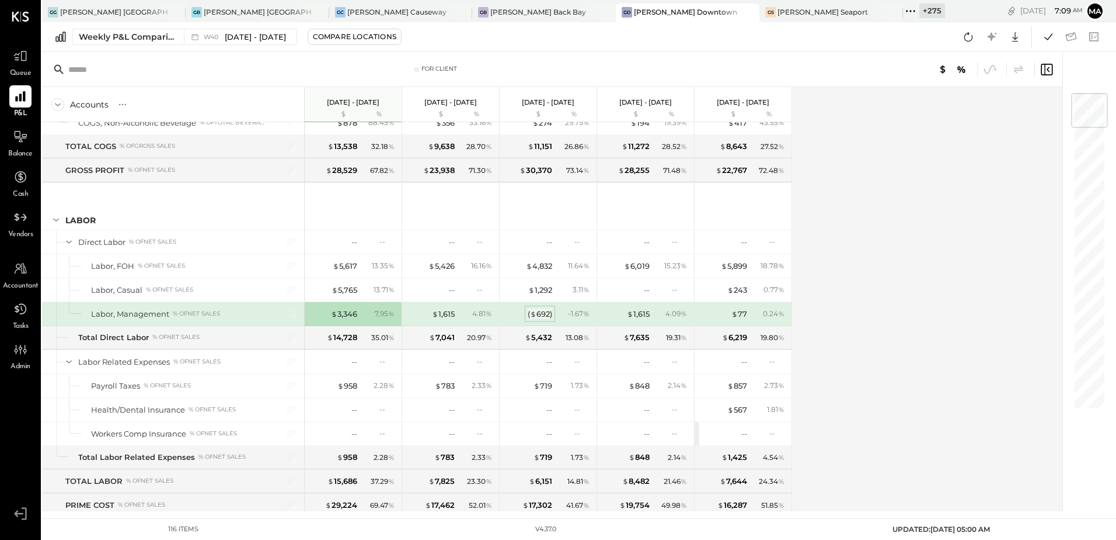
click at [542, 315] on div "( $ 692 )" at bounding box center [540, 313] width 25 height 11
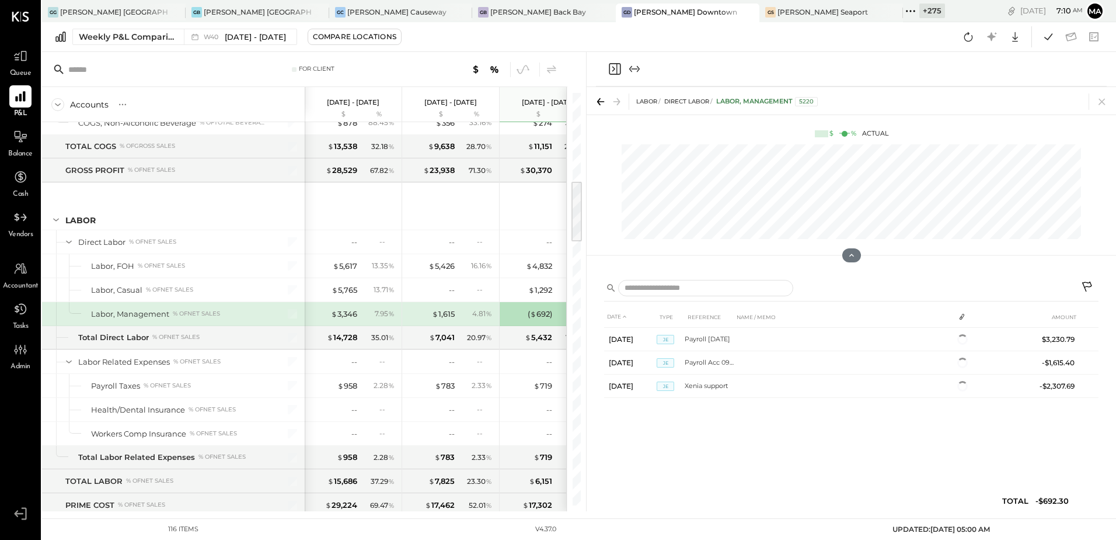
click at [618, 67] on icon "Close panel" at bounding box center [615, 69] width 14 height 14
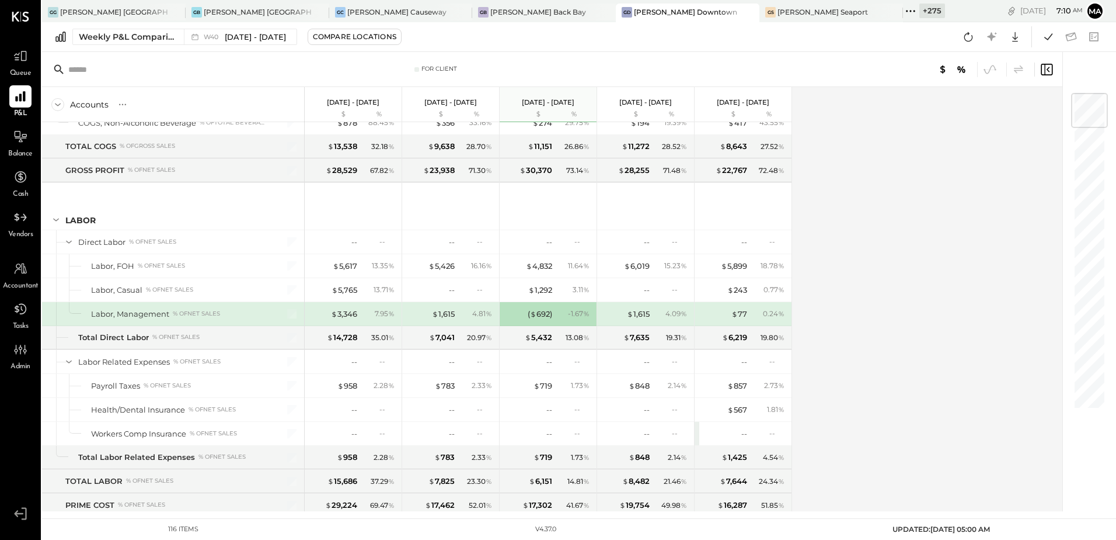
click at [552, 309] on div "( $ 692 ) - 1.67 %" at bounding box center [550, 313] width 88 height 23
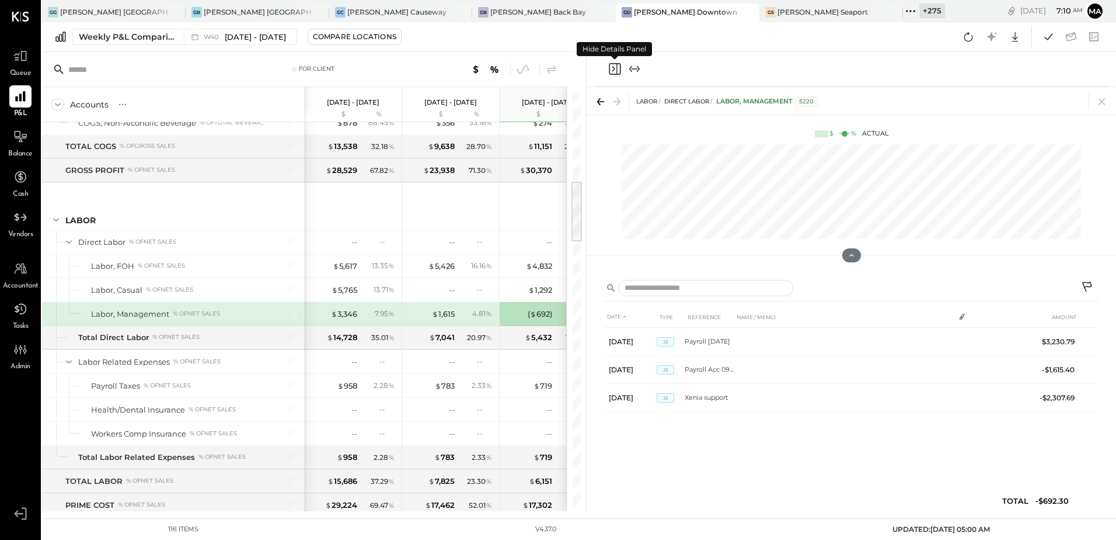
click at [618, 70] on icon "Close panel" at bounding box center [615, 69] width 14 height 14
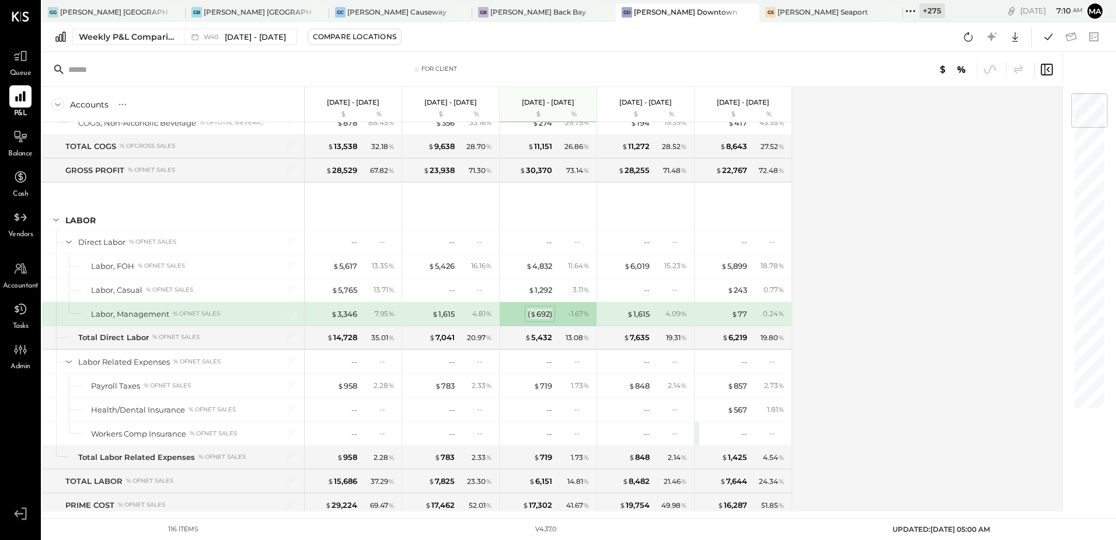
click at [541, 317] on div "( $ 692 )" at bounding box center [540, 313] width 25 height 11
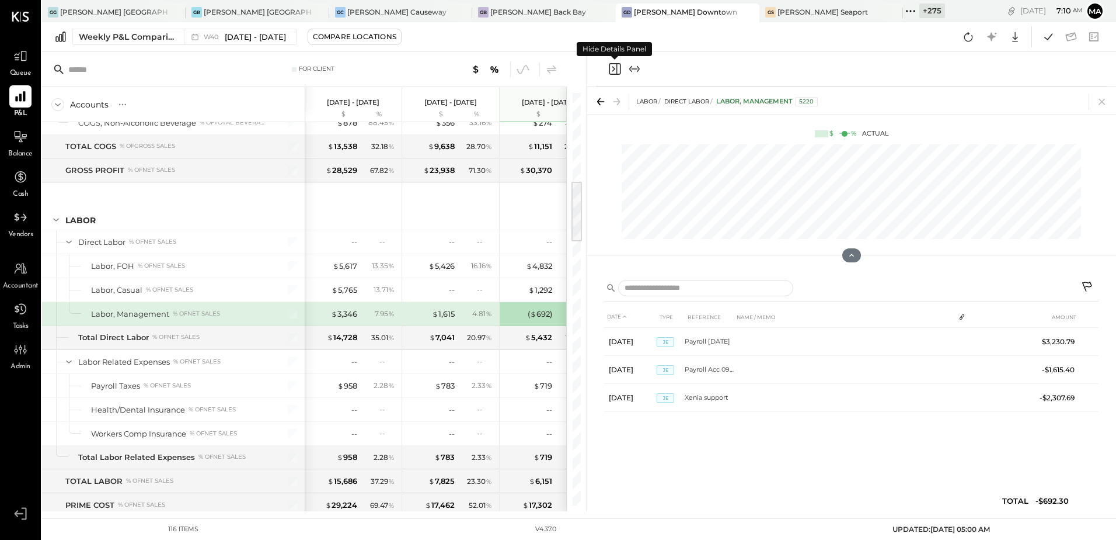
click at [615, 69] on icon "Close panel" at bounding box center [614, 69] width 3 height 5
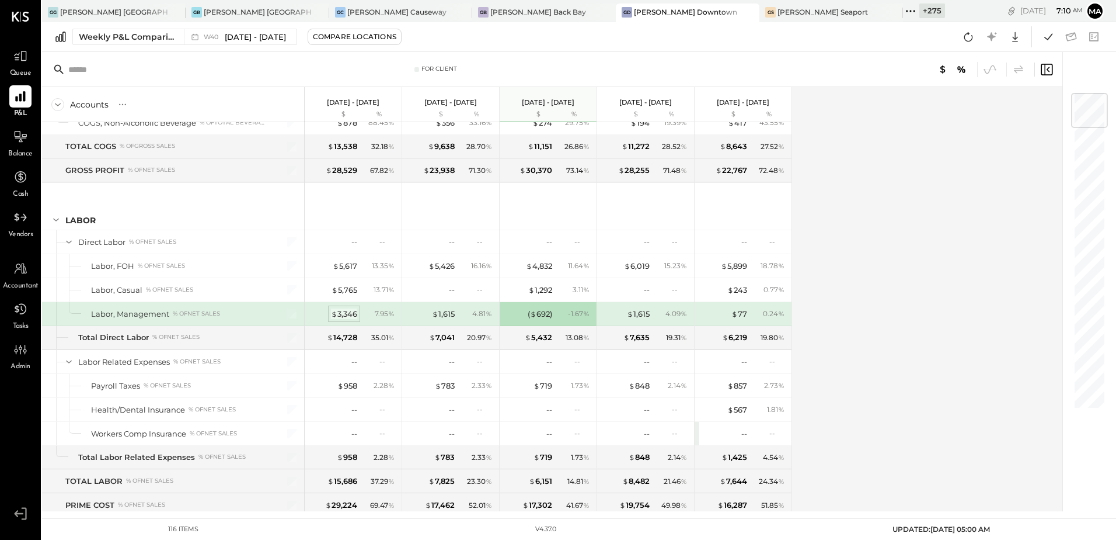
click at [345, 315] on div "$ 3,346" at bounding box center [344, 313] width 26 height 11
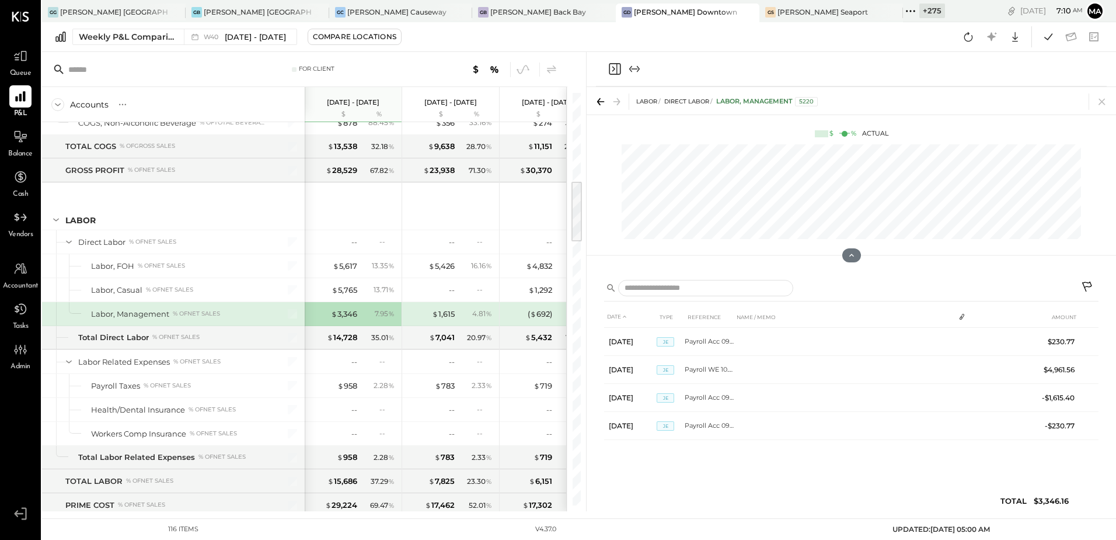
drag, startPoint x: 597, startPoint y: 102, endPoint x: 566, endPoint y: 150, distance: 57.5
click at [596, 99] on icon at bounding box center [601, 101] width 16 height 16
click at [615, 62] on icon "Close panel" at bounding box center [615, 69] width 14 height 14
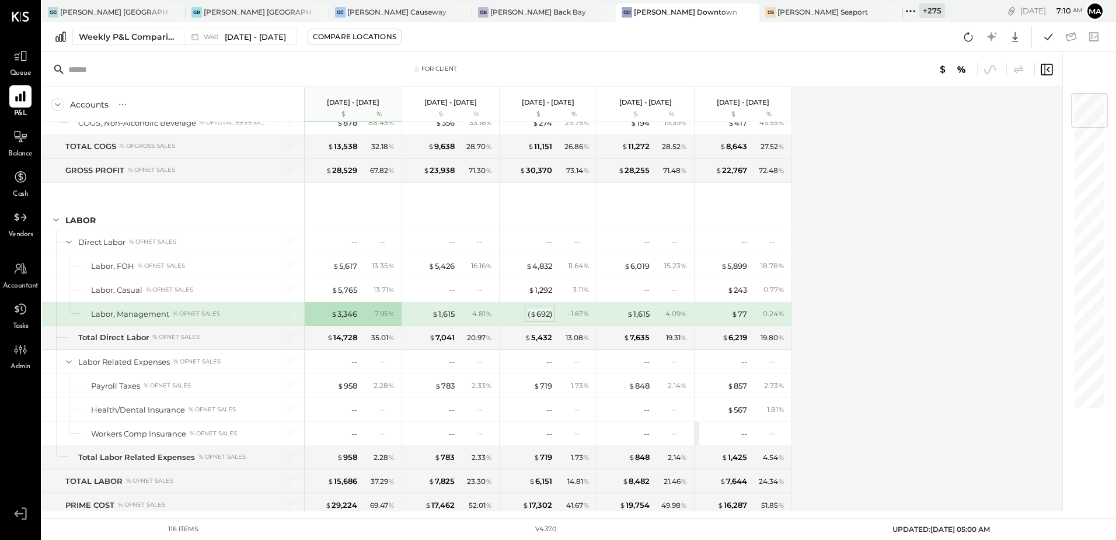
click at [543, 310] on div "( $ 692 )" at bounding box center [540, 313] width 25 height 11
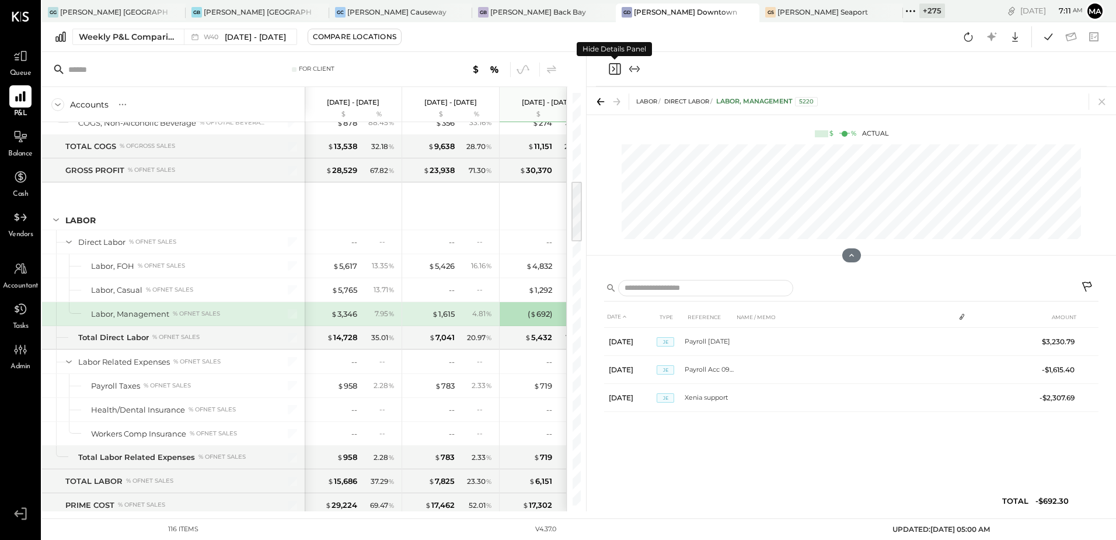
click at [615, 72] on icon "Close panel" at bounding box center [615, 69] width 14 height 14
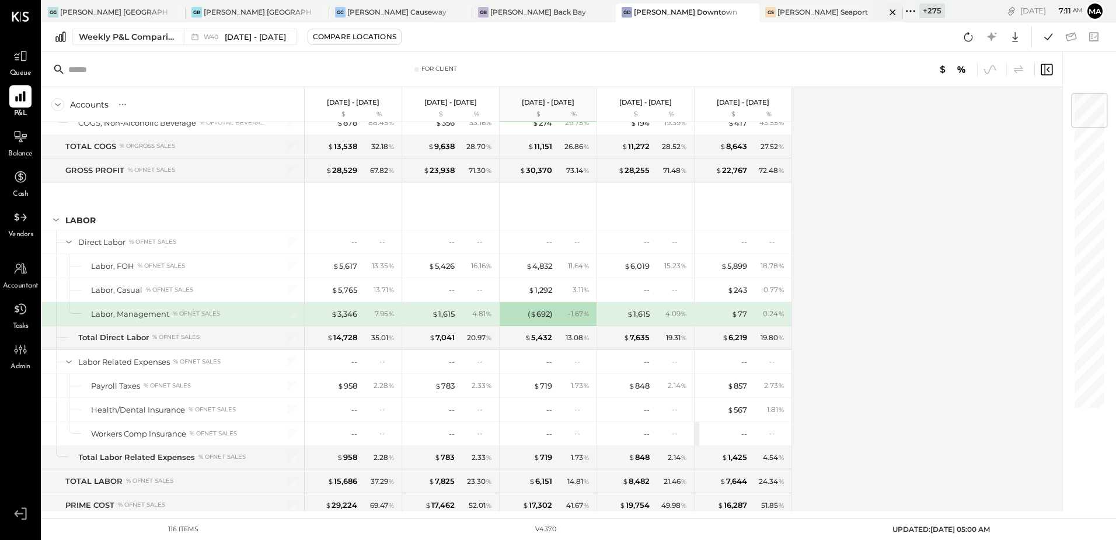
click at [778, 16] on div "[PERSON_NAME] Seaport" at bounding box center [823, 12] width 91 height 10
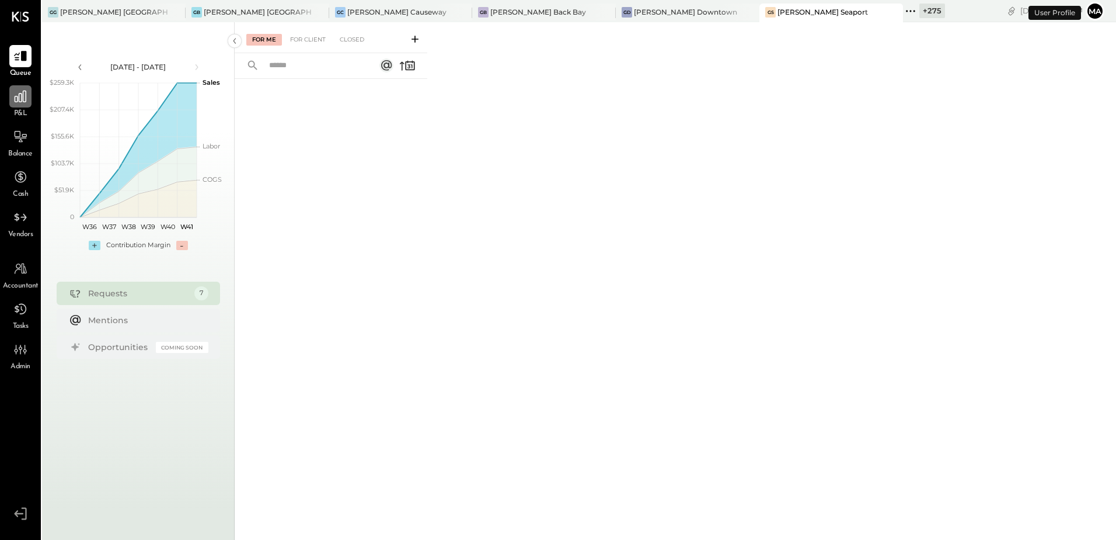
click at [20, 107] on div at bounding box center [20, 96] width 22 height 22
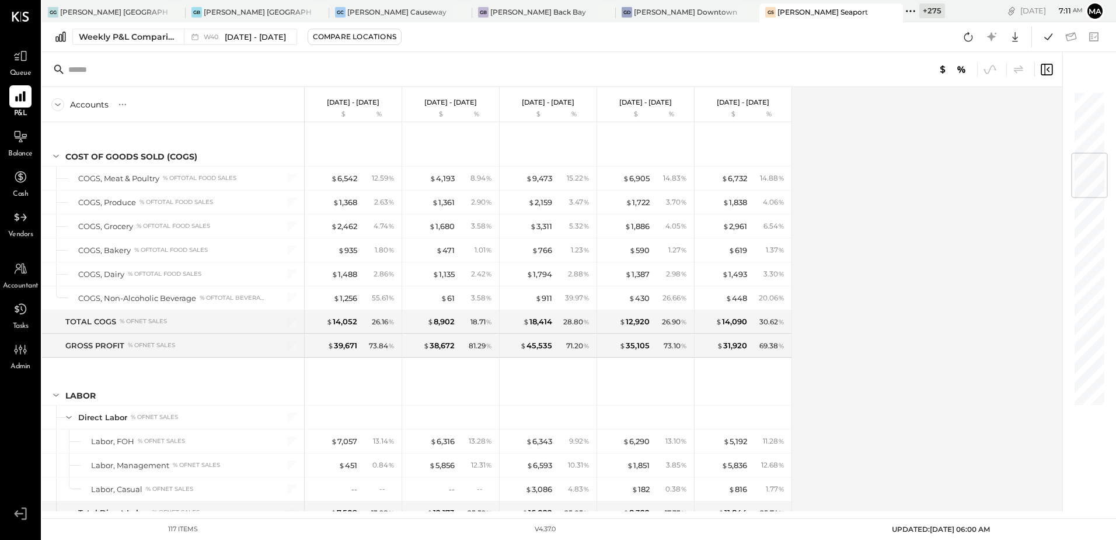
scroll to position [584, 0]
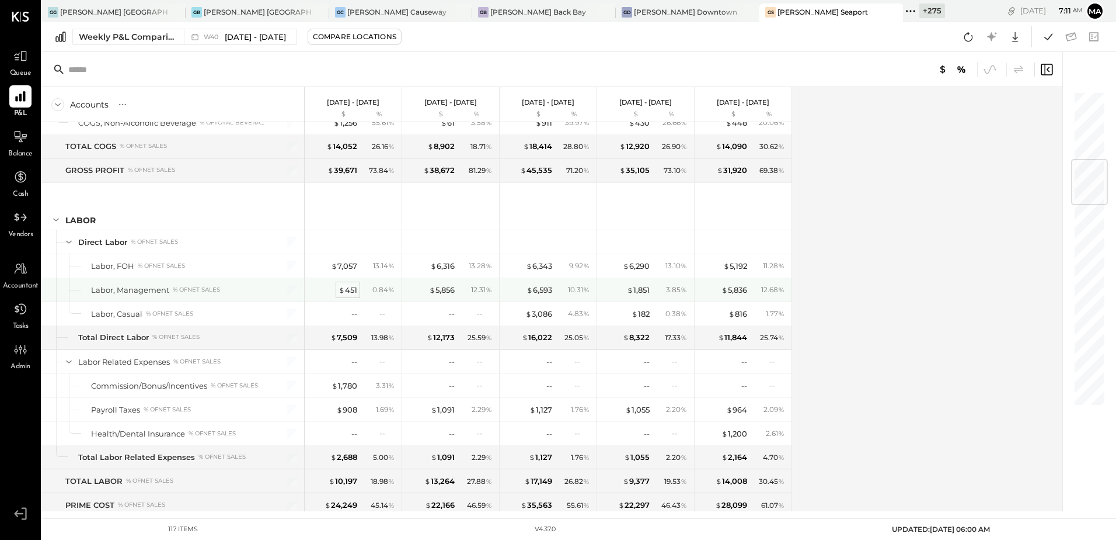
click at [349, 289] on div "$ 451" at bounding box center [348, 289] width 19 height 11
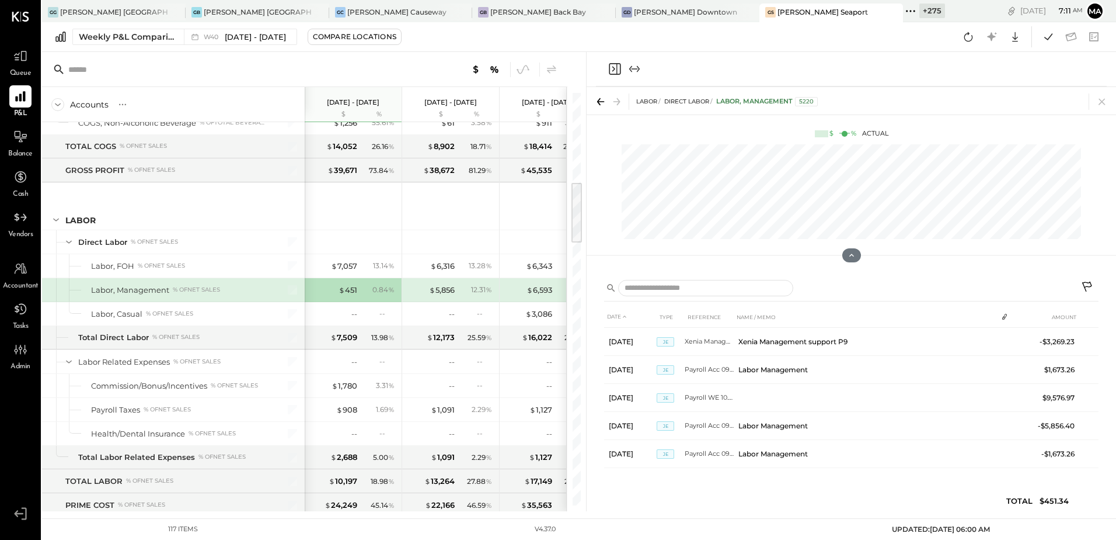
click at [615, 72] on icon "Close panel" at bounding box center [615, 69] width 14 height 14
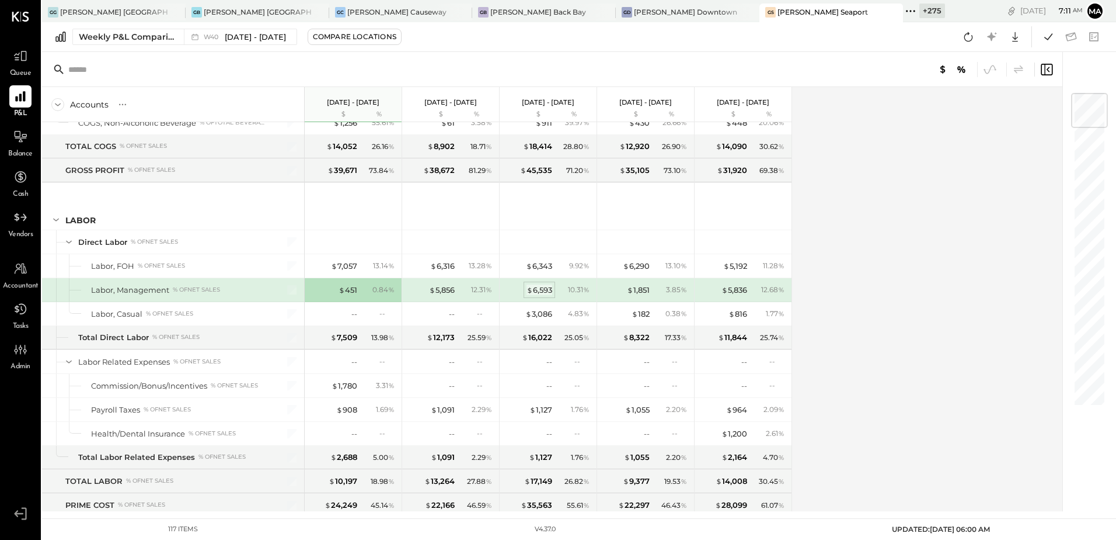
click at [550, 290] on div "$ 6,593" at bounding box center [540, 289] width 26 height 11
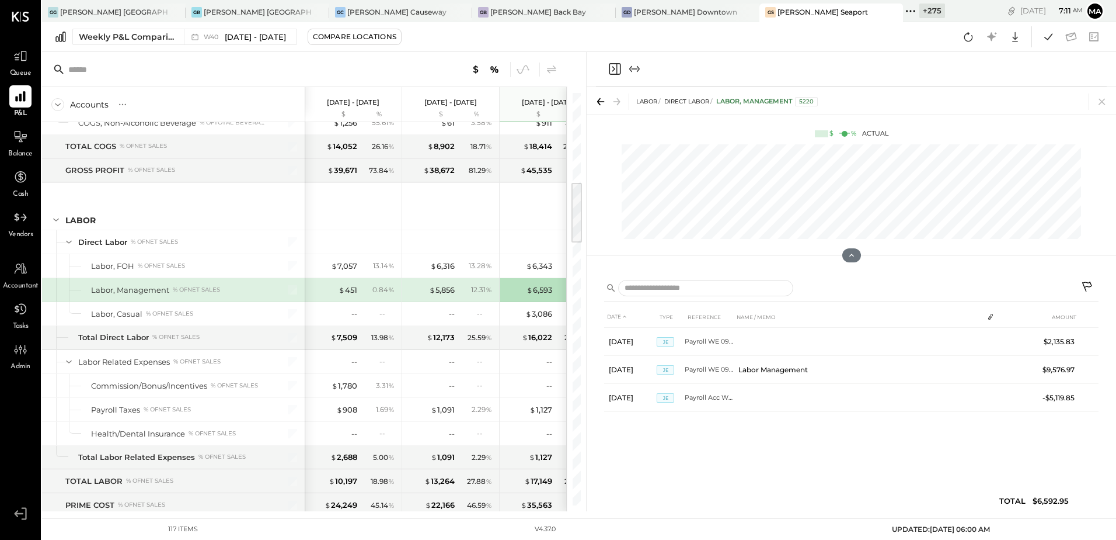
click at [621, 72] on icon "Close panel" at bounding box center [615, 69] width 12 height 12
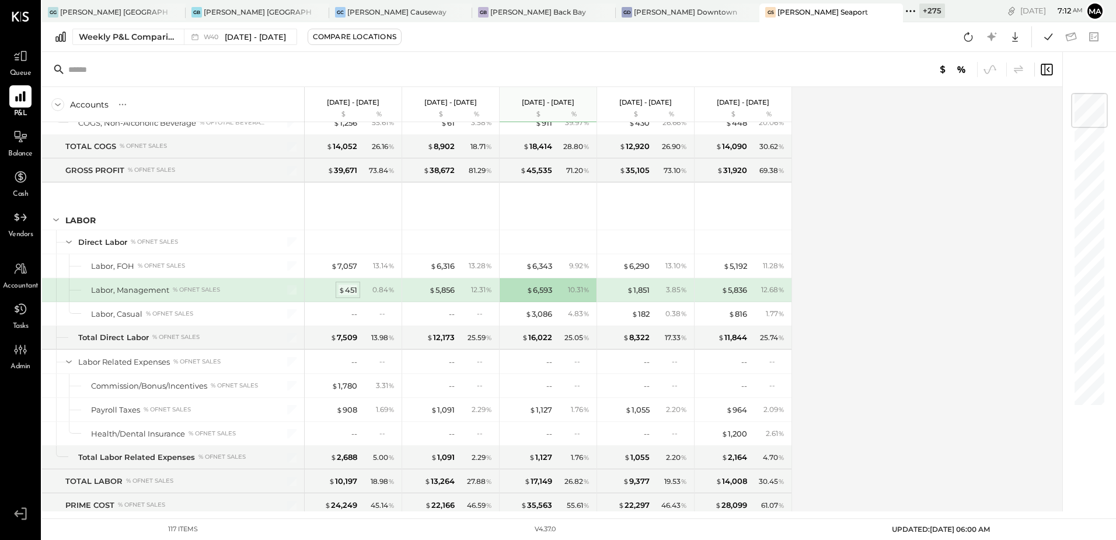
click at [353, 294] on div "$ 451" at bounding box center [348, 289] width 19 height 11
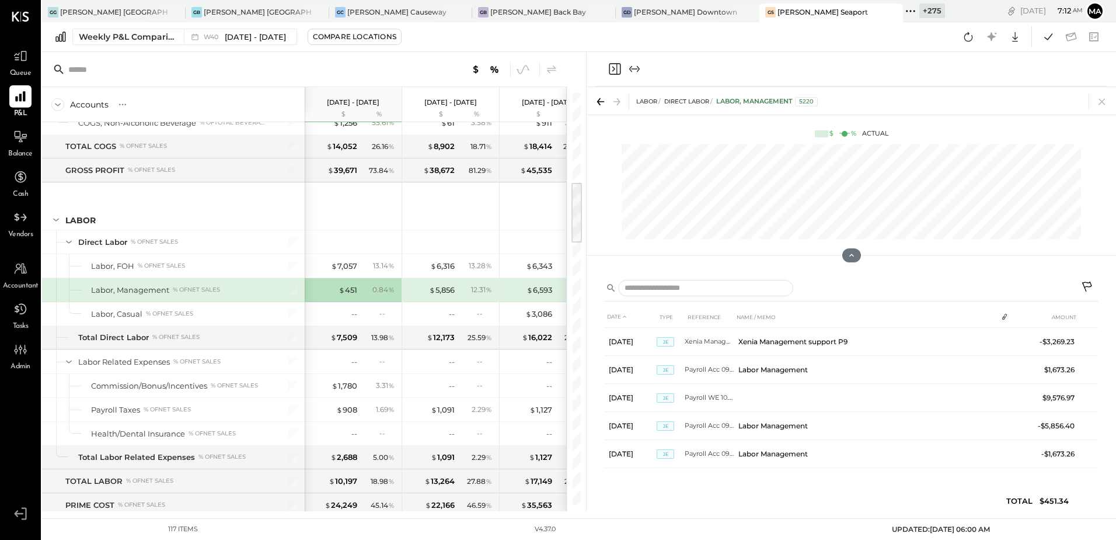
click at [613, 75] on icon "Close panel" at bounding box center [615, 69] width 14 height 14
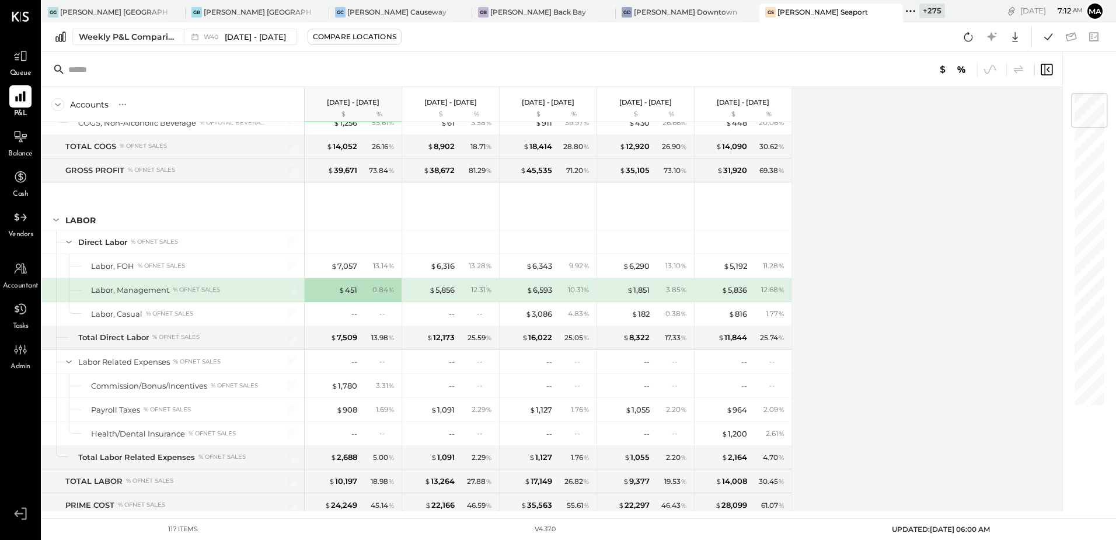
click at [966, 266] on div "Accounts S % GL [DATE] - [DATE] $ % [DATE] - [DATE] $ % [DATE] - [DATE] $ % [DA…" at bounding box center [553, 299] width 1022 height 424
